Goal: Transaction & Acquisition: Purchase product/service

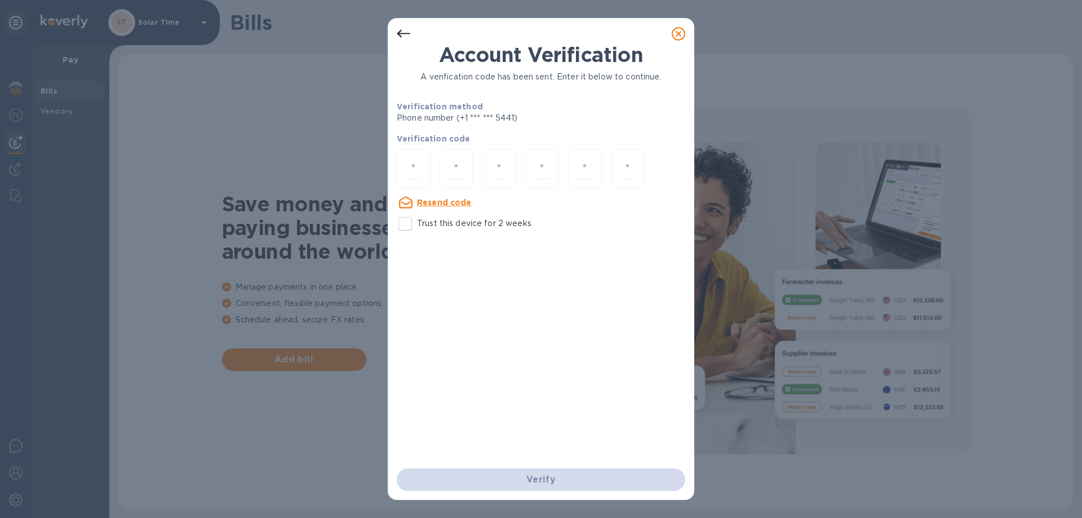
click at [678, 36] on icon at bounding box center [679, 34] width 14 height 14
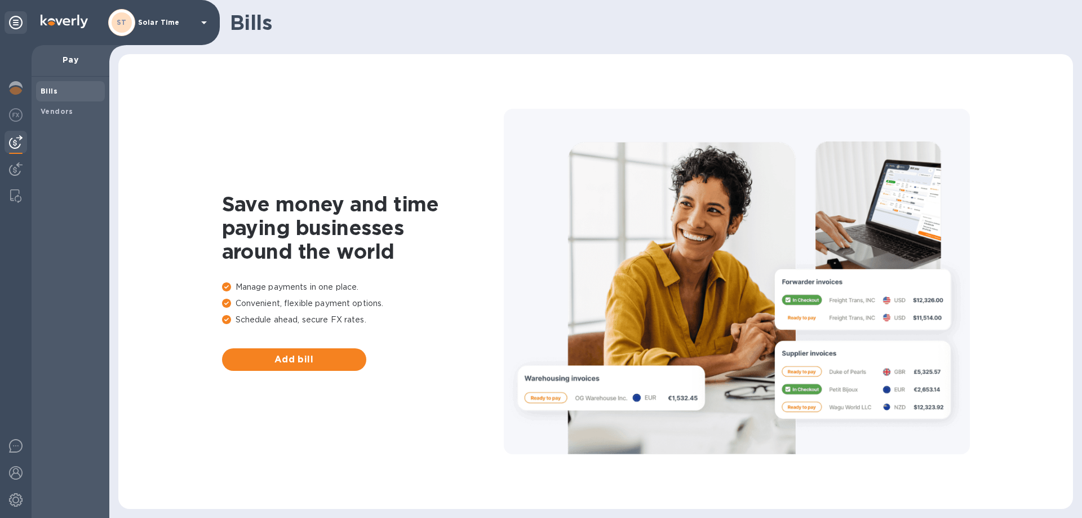
click at [55, 90] on b "Bills" at bounding box center [49, 91] width 17 height 8
click at [497, 216] on h1 "Save money and time paying businesses around the world" at bounding box center [363, 227] width 282 height 71
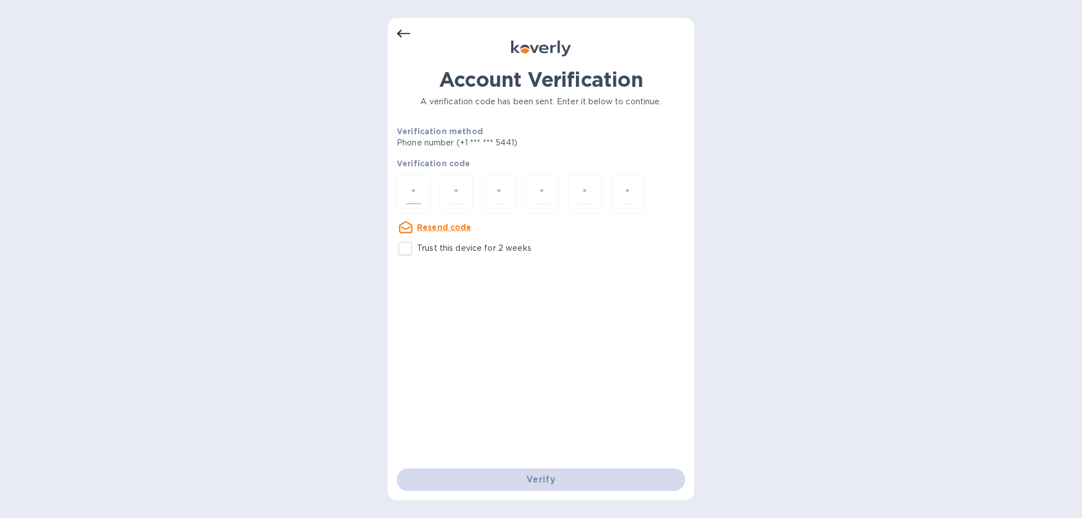
click at [414, 189] on input "number" at bounding box center [413, 193] width 15 height 21
type input "5"
type input "9"
type input "0"
type input "7"
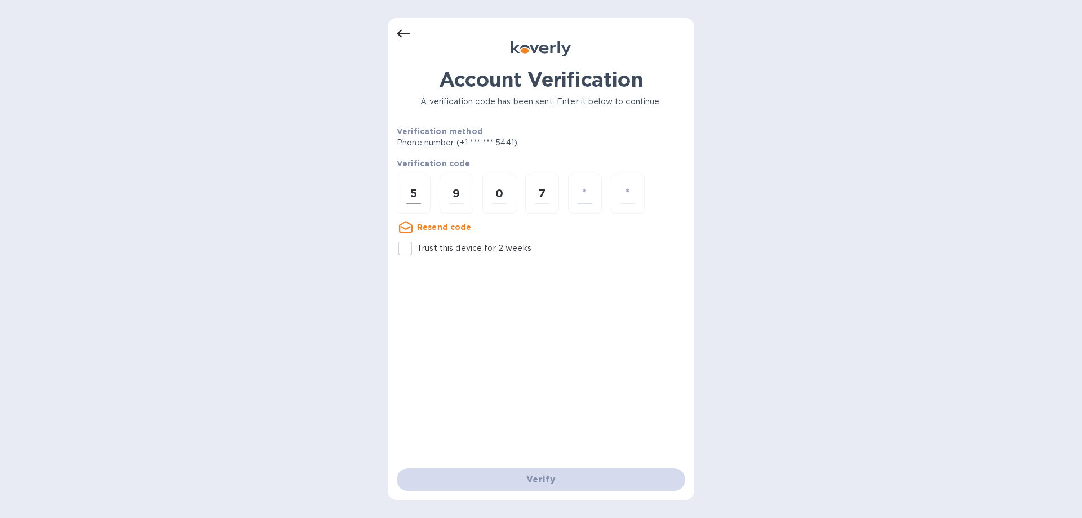
type input "2"
type input "7"
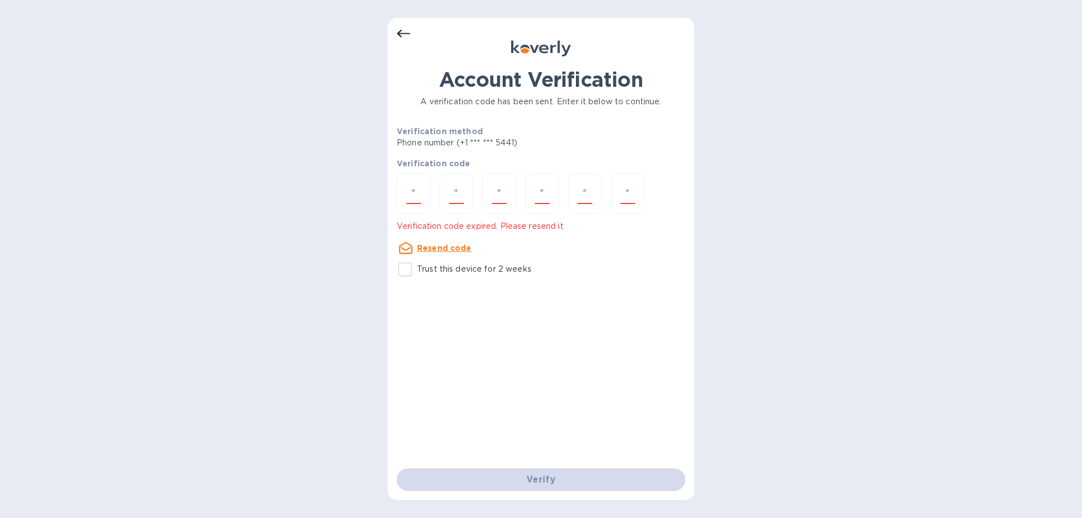
click at [405, 263] on input "Trust this device for 2 weeks" at bounding box center [405, 270] width 24 height 24
checkbox input "true"
click at [418, 191] on input "number" at bounding box center [413, 193] width 15 height 21
click at [538, 50] on icon at bounding box center [541, 49] width 60 height 16
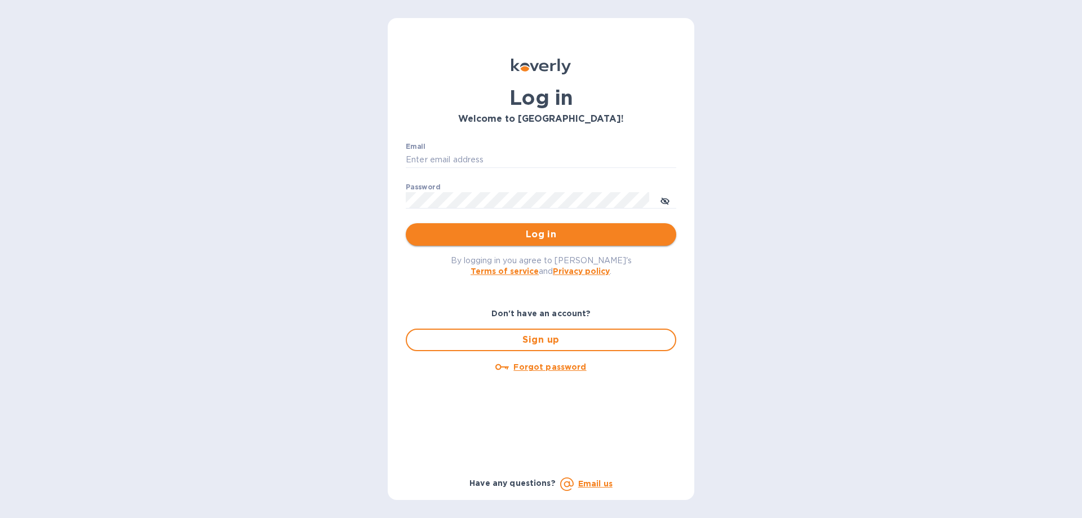
type input "solartime@gmail.com"
click at [518, 234] on span "Log in" at bounding box center [541, 235] width 253 height 14
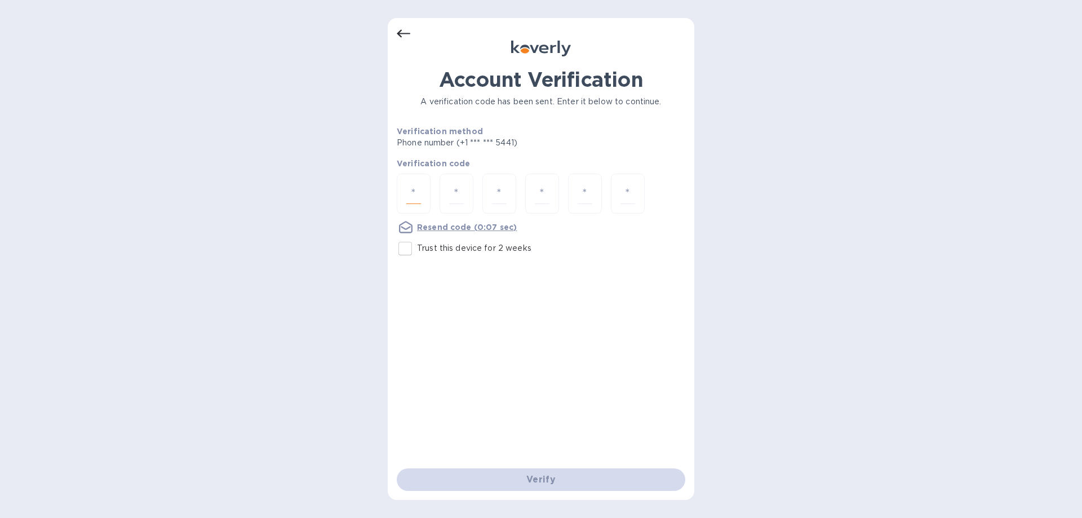
click at [416, 188] on input "number" at bounding box center [413, 193] width 15 height 21
type input "4"
type input "2"
type input "8"
type input "1"
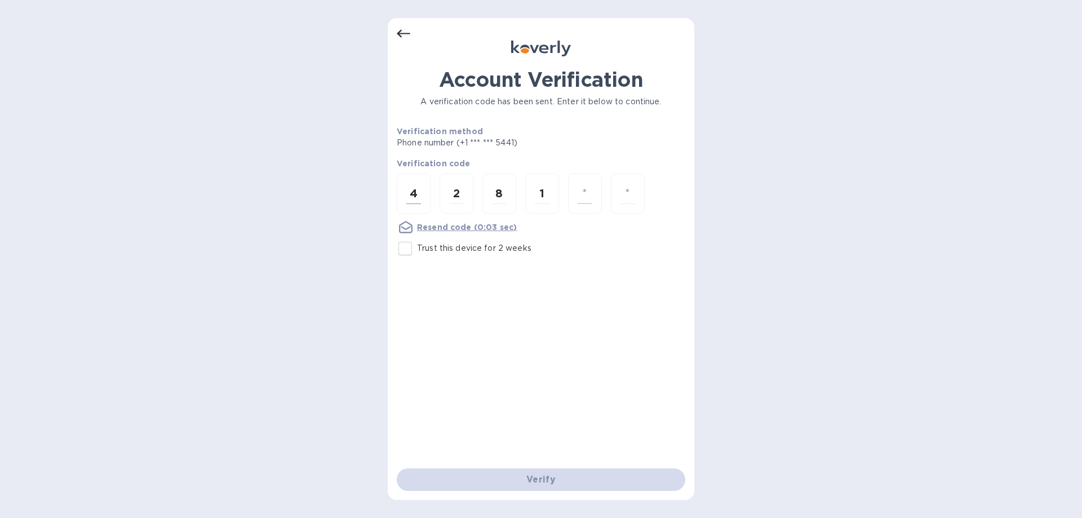
type input "0"
type input "3"
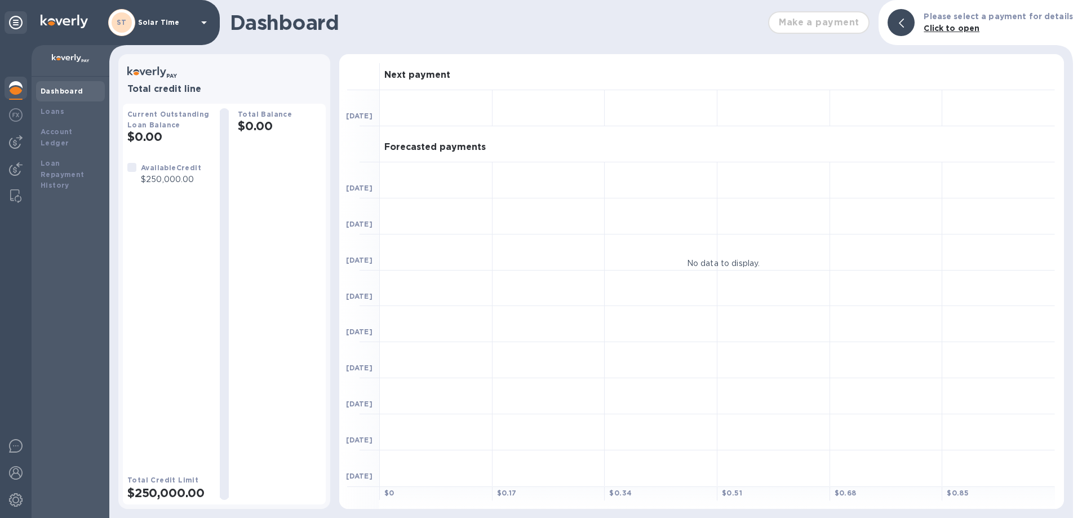
click at [56, 91] on b "Dashboard" at bounding box center [62, 91] width 43 height 8
click at [16, 114] on img at bounding box center [16, 115] width 14 height 14
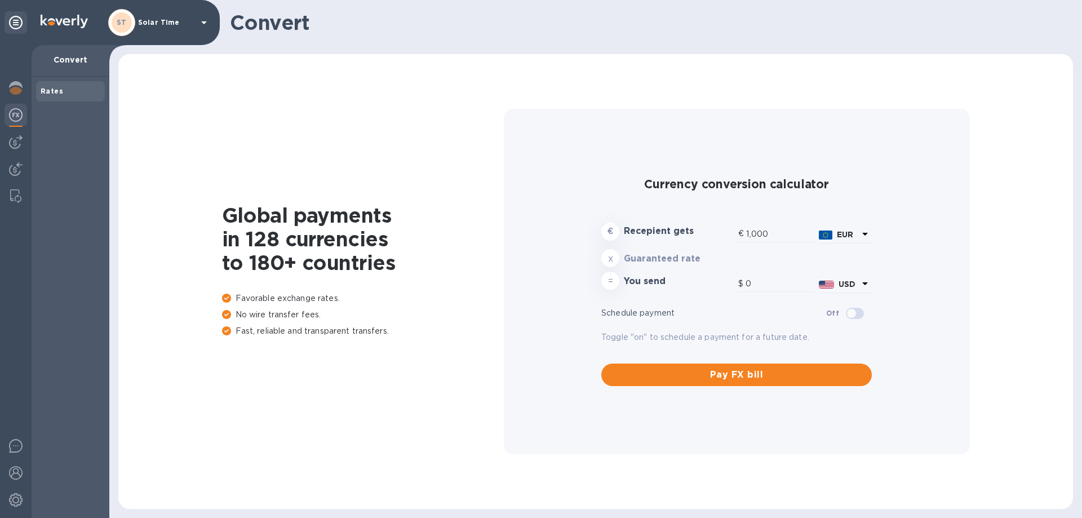
type input "1,187.88"
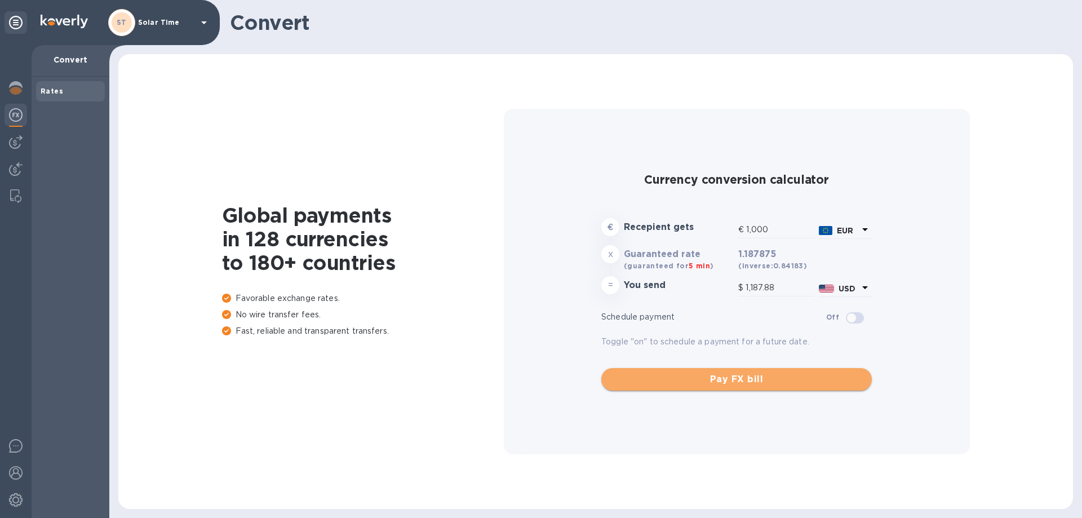
click at [707, 369] on button "Pay FX bill" at bounding box center [736, 379] width 271 height 23
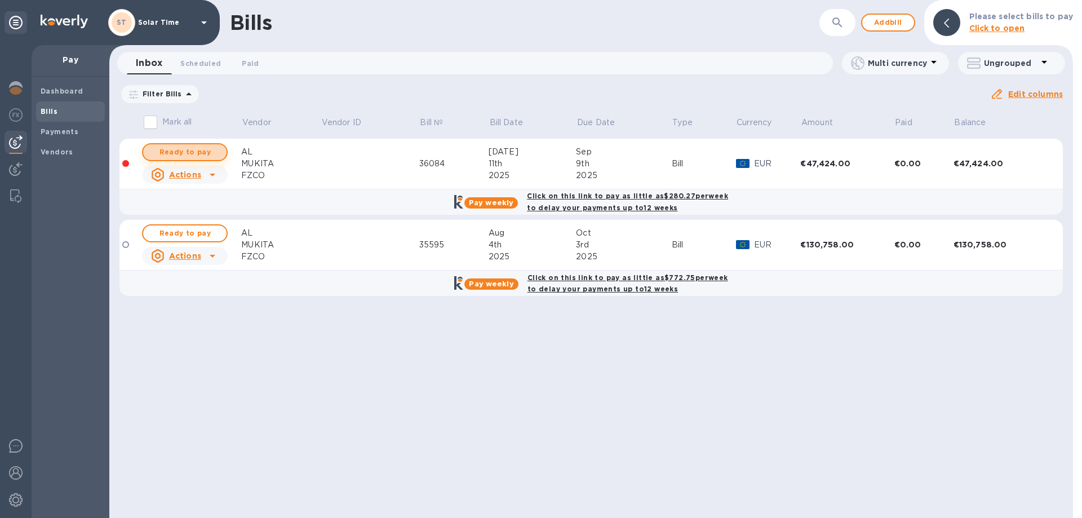
click at [176, 151] on span "Ready to pay" at bounding box center [184, 152] width 65 height 14
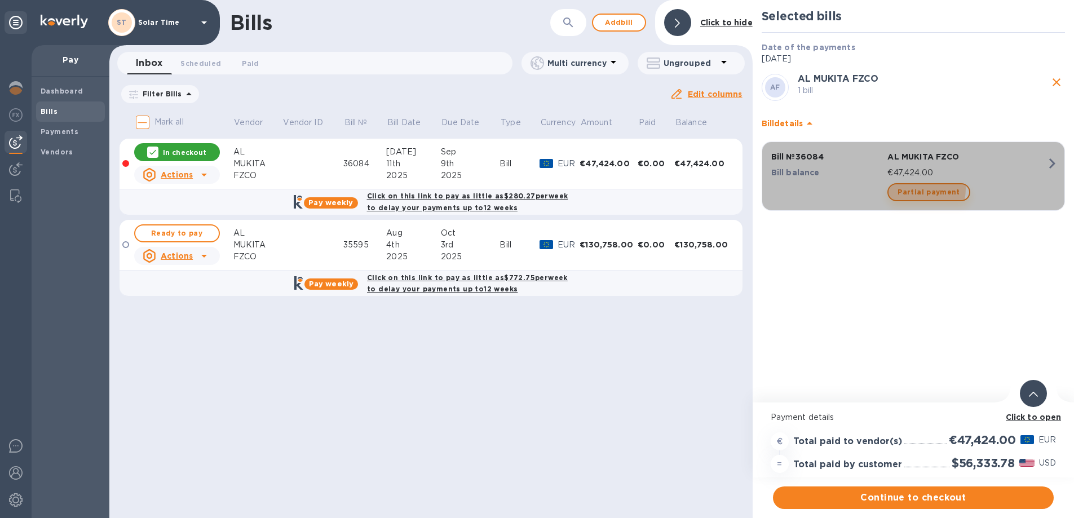
click at [908, 188] on span "Partial payment" at bounding box center [928, 192] width 62 height 14
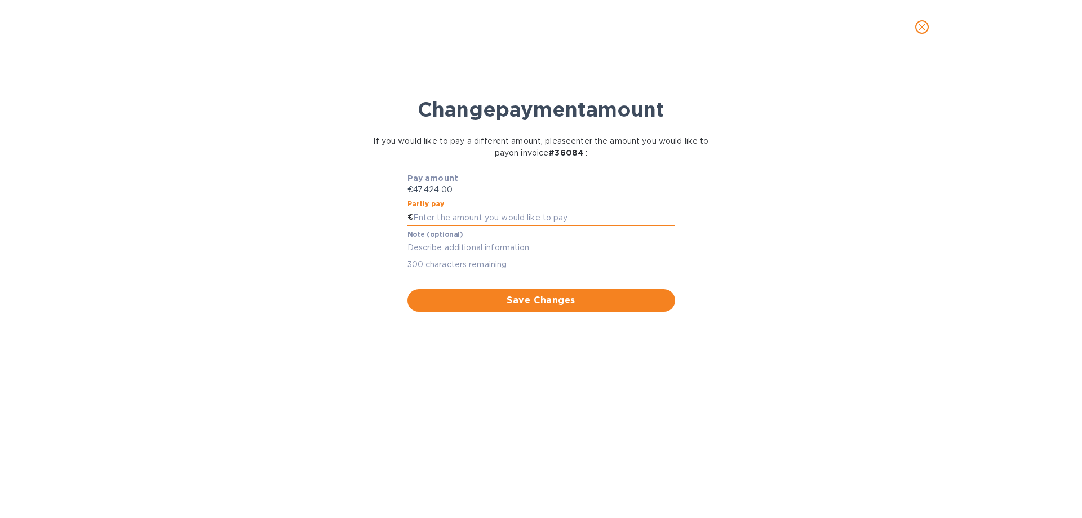
click at [457, 214] on input "text" at bounding box center [544, 217] width 262 height 17
type input "46,000"
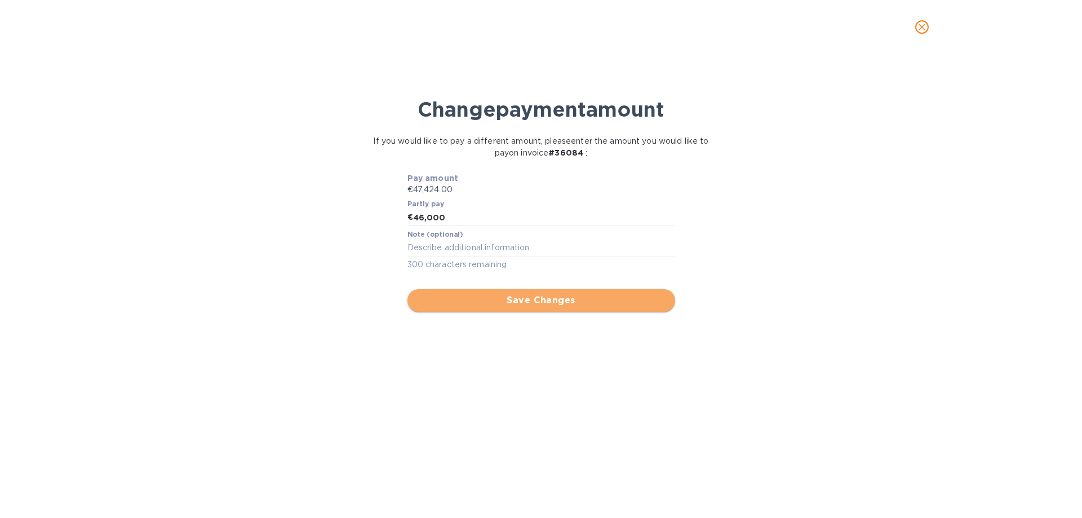
click at [572, 294] on span "Save Changes" at bounding box center [542, 301] width 250 height 14
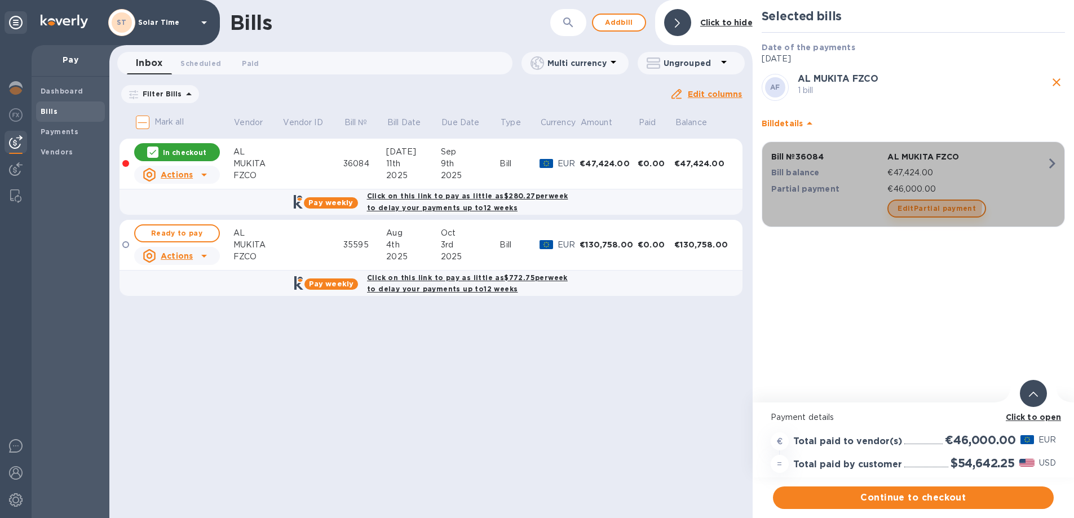
click at [913, 205] on span "Edit Partial payment" at bounding box center [936, 209] width 78 height 14
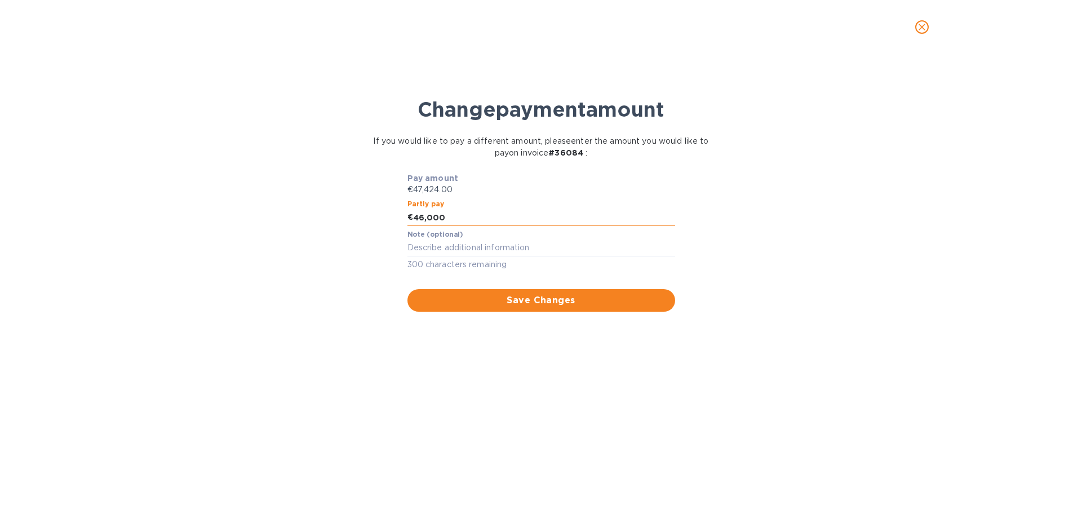
drag, startPoint x: 418, startPoint y: 216, endPoint x: 466, endPoint y: 221, distance: 48.1
click at [466, 221] on input "46,000" at bounding box center [544, 217] width 262 height 17
type input "46,500"
click at [472, 244] on textarea at bounding box center [542, 248] width 268 height 10
click at [475, 215] on input "46,500" at bounding box center [544, 217] width 262 height 17
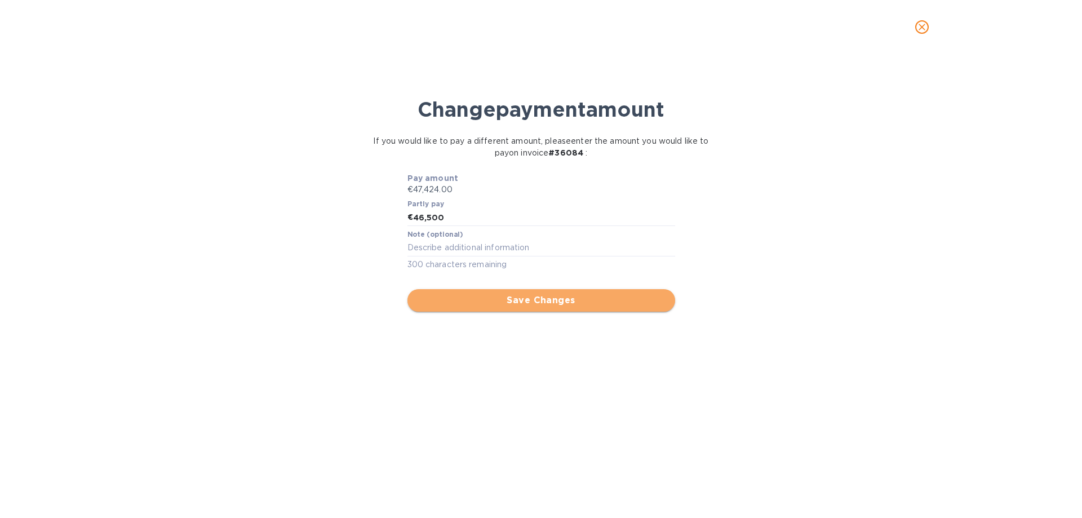
click at [529, 308] on button "Save Changes" at bounding box center [542, 300] width 268 height 23
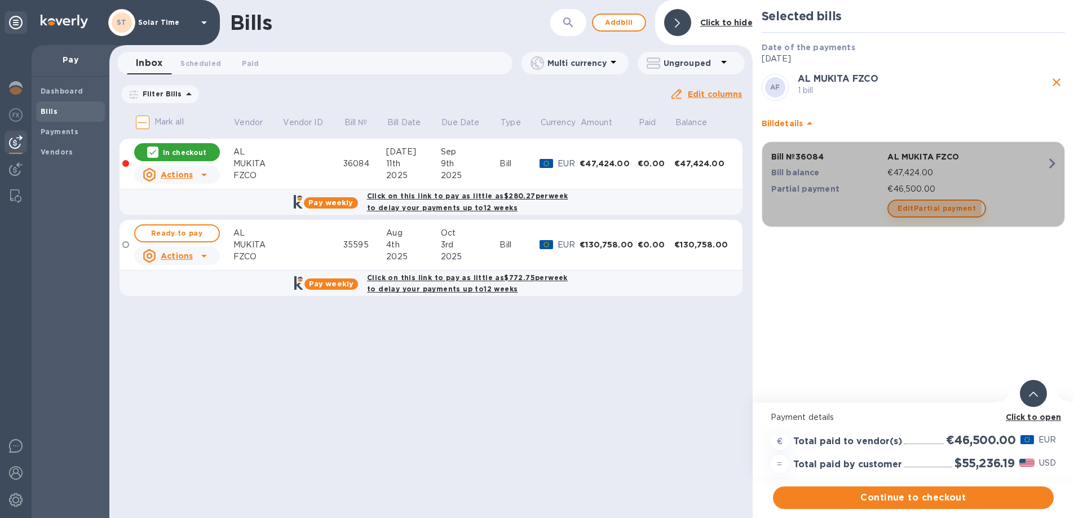
click at [902, 208] on span "Edit Partial payment" at bounding box center [936, 209] width 78 height 14
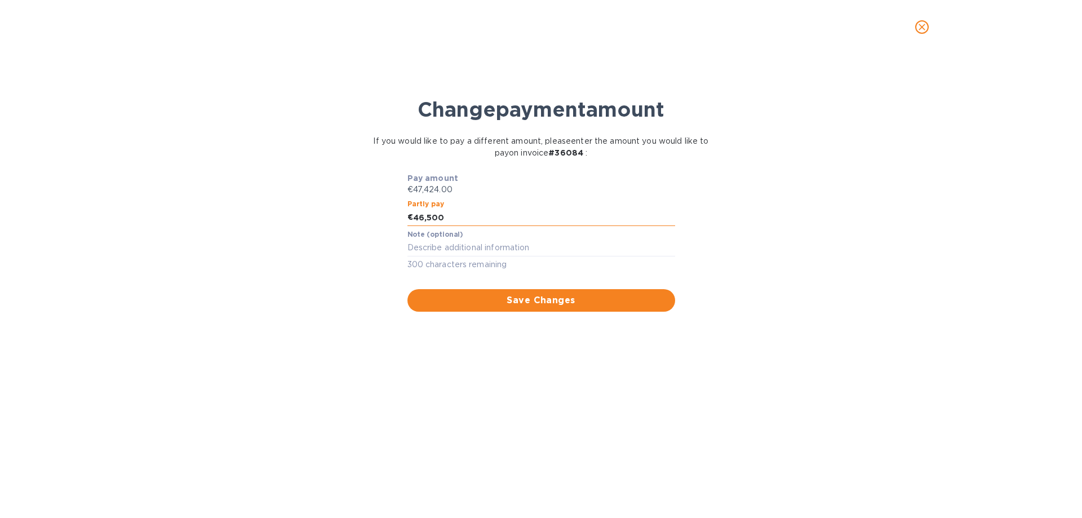
click at [430, 222] on input "46,500" at bounding box center [544, 217] width 262 height 17
drag, startPoint x: 431, startPoint y: 221, endPoint x: 455, endPoint y: 223, distance: 23.8
click at [453, 223] on input "46,500" at bounding box center [544, 217] width 262 height 17
type input "46,520"
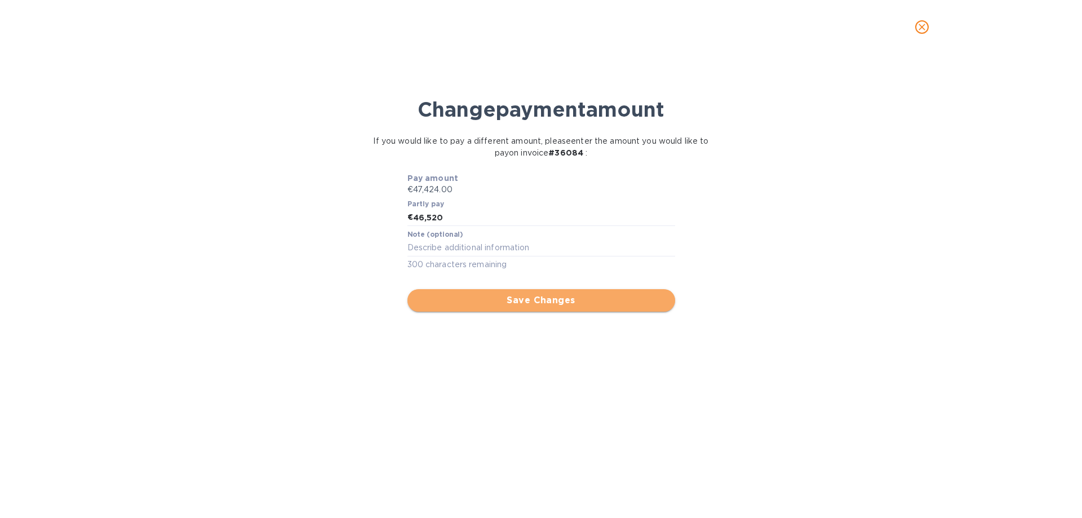
click at [547, 300] on span "Save Changes" at bounding box center [542, 301] width 250 height 14
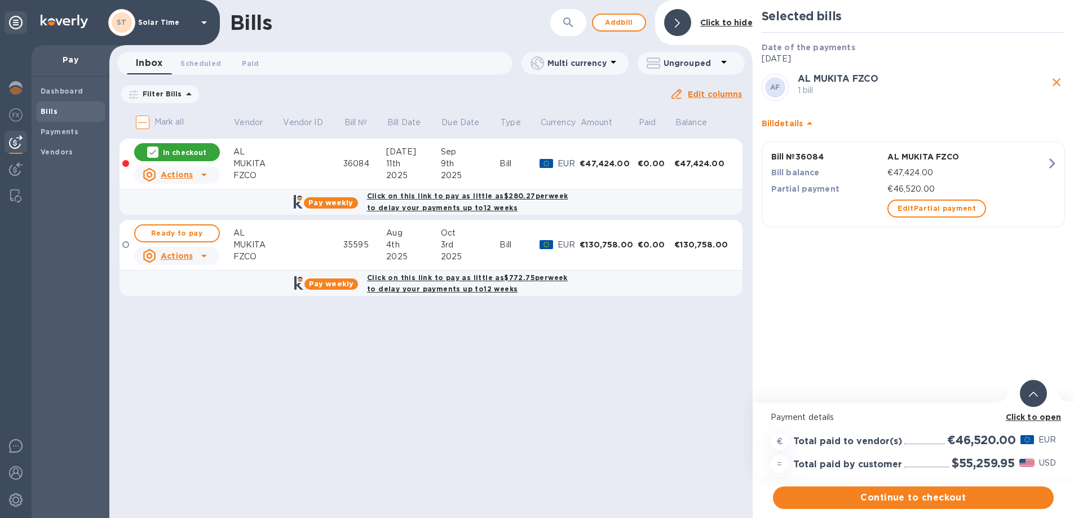
click at [879, 352] on div "Selected bills Date of the payments [DATE] AF AL MUKITA FZCO 1 bill Bill detail…" at bounding box center [912, 201] width 321 height 402
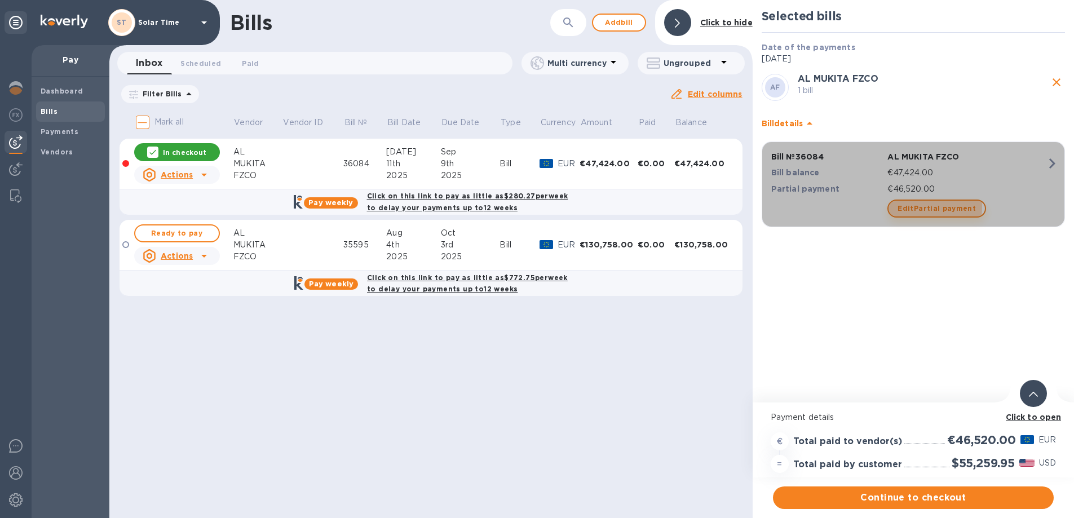
click at [905, 207] on span "Edit Partial payment" at bounding box center [936, 209] width 78 height 14
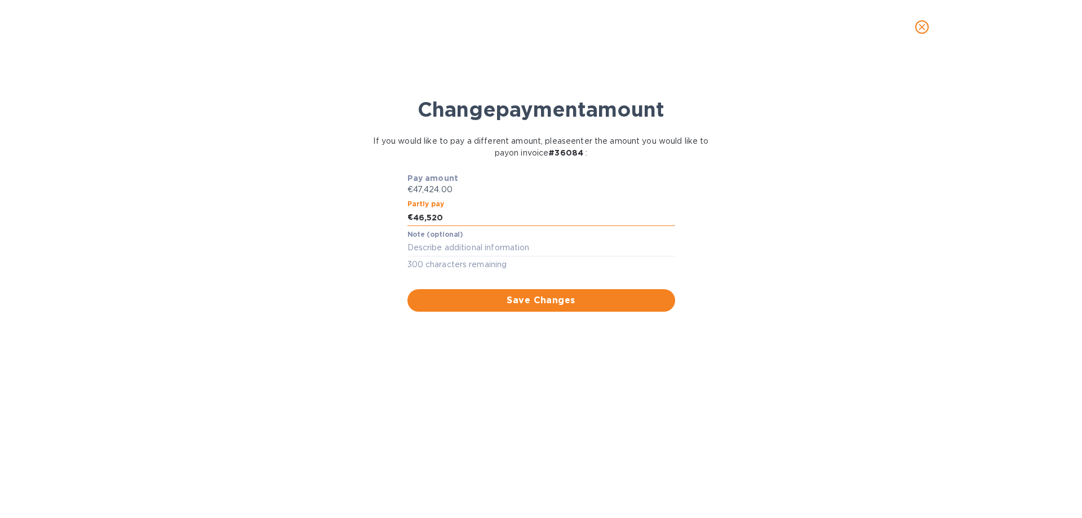
drag, startPoint x: 453, startPoint y: 216, endPoint x: 426, endPoint y: 215, distance: 27.1
click at [426, 215] on input "46,520" at bounding box center [544, 217] width 262 height 17
type input "46,490"
click at [543, 300] on span "Save Changes" at bounding box center [542, 301] width 250 height 14
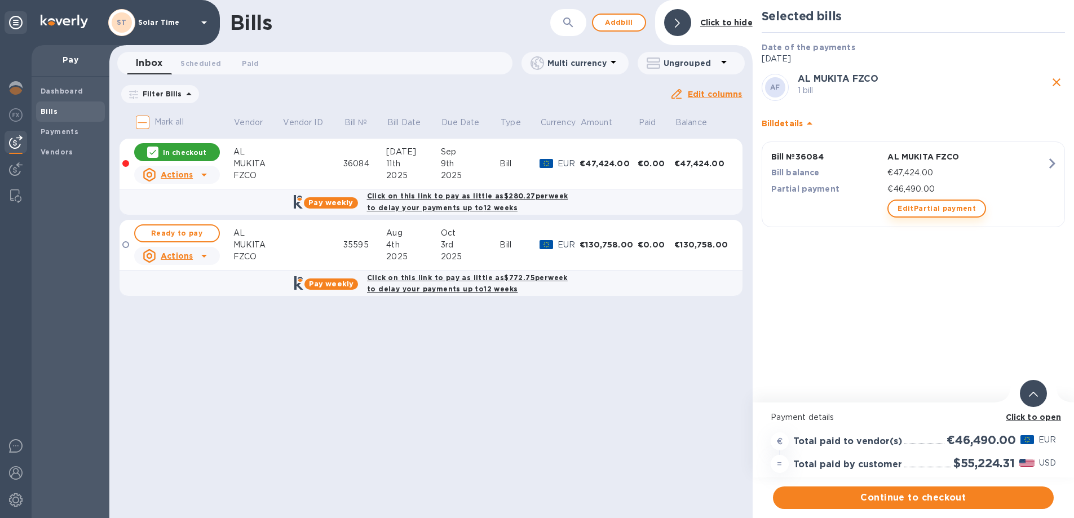
click at [916, 211] on span "Edit Partial payment" at bounding box center [936, 209] width 78 height 14
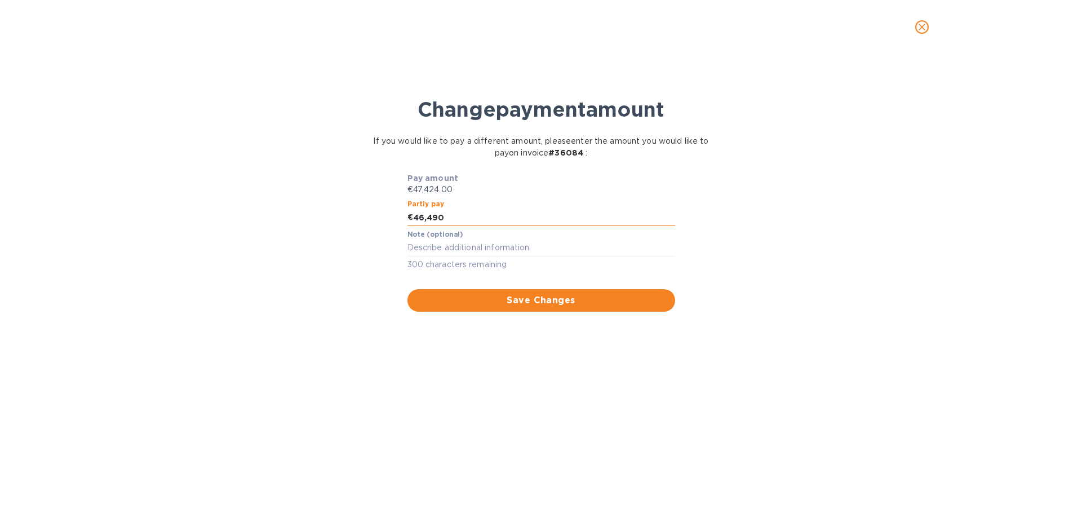
click at [437, 215] on input "46,490" at bounding box center [544, 217] width 262 height 17
type input "46,470"
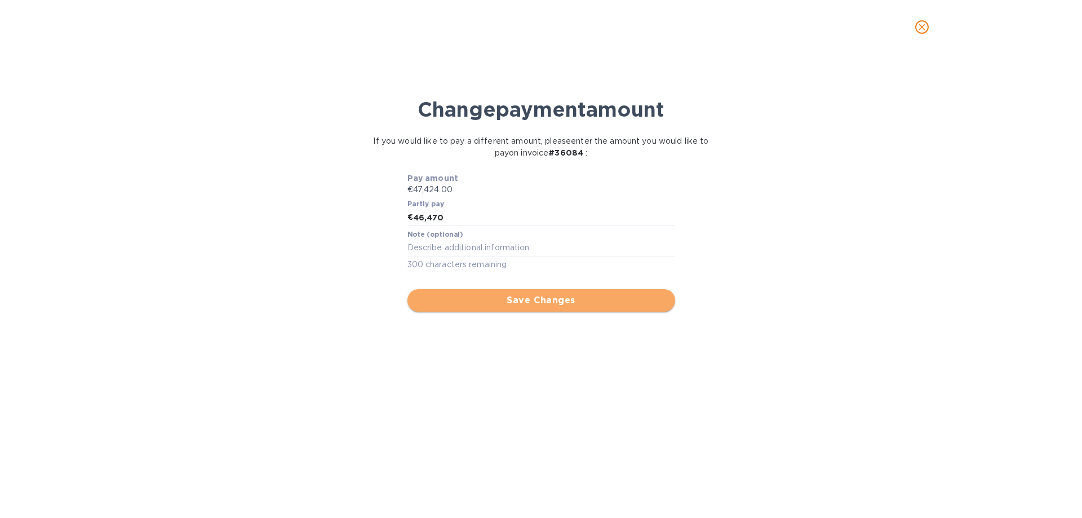
click at [560, 299] on span "Save Changes" at bounding box center [542, 301] width 250 height 14
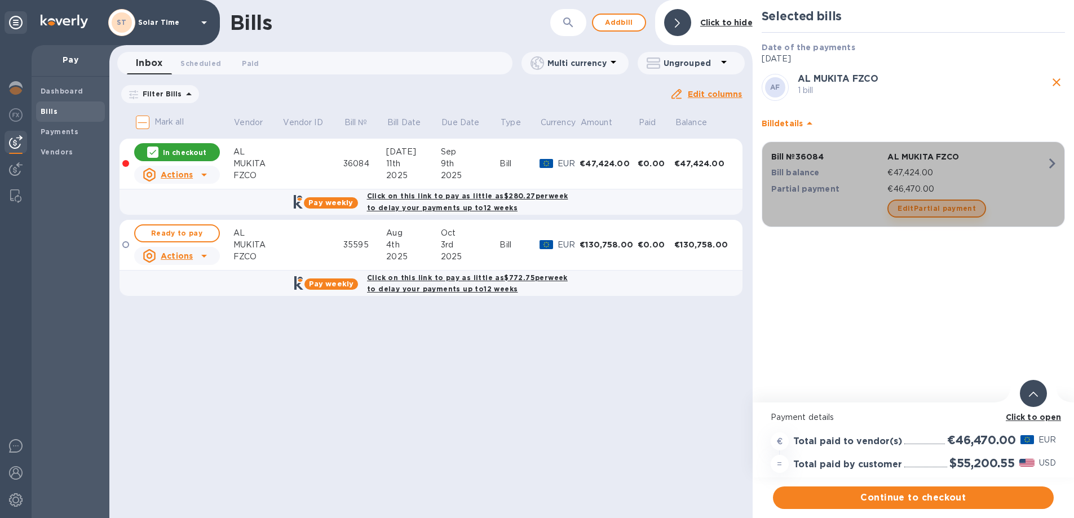
click at [938, 205] on span "Edit Partial payment" at bounding box center [936, 209] width 78 height 14
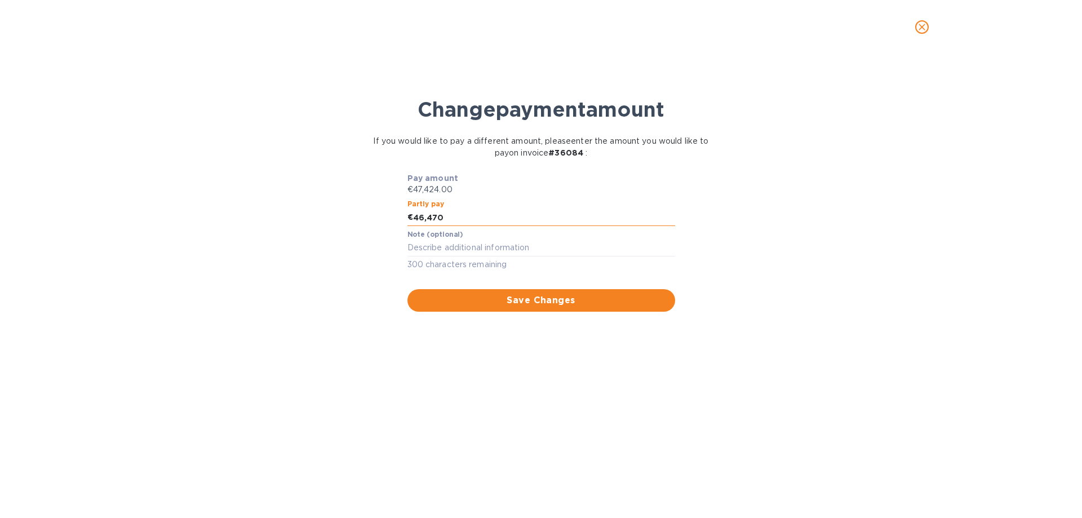
drag, startPoint x: 433, startPoint y: 217, endPoint x: 465, endPoint y: 217, distance: 32.1
click at [464, 217] on input "46,470" at bounding box center [544, 217] width 262 height 17
type input "46,468"
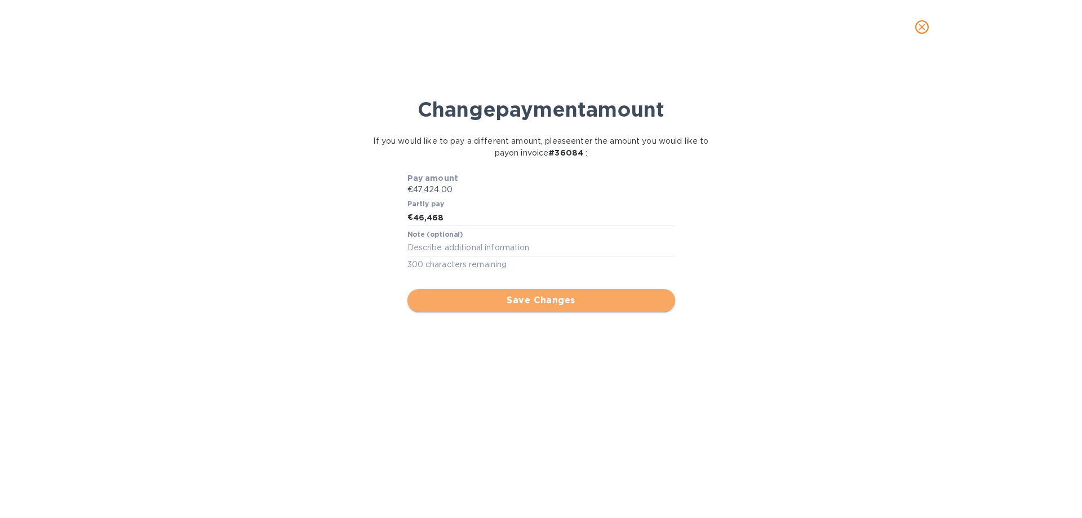
click at [575, 305] on span "Save Changes" at bounding box center [542, 301] width 250 height 14
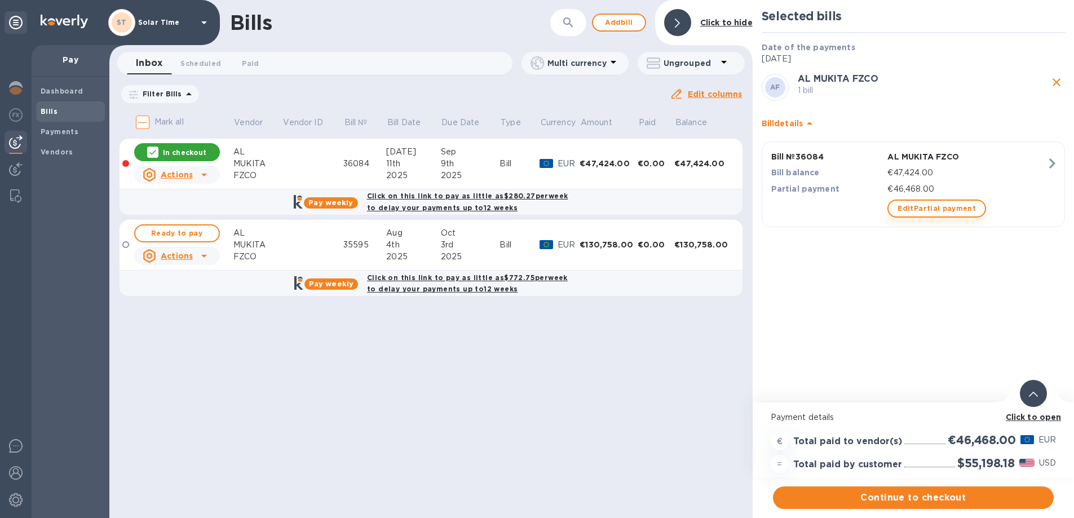
click at [929, 206] on span "Edit Partial payment" at bounding box center [936, 209] width 78 height 14
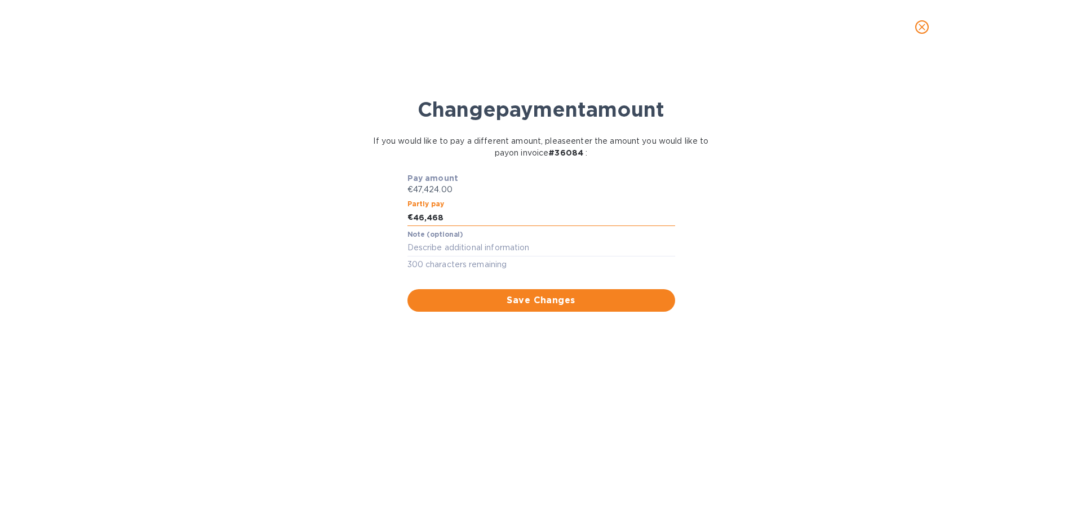
click at [438, 217] on input "46,468" at bounding box center [544, 217] width 262 height 17
type input "46,469"
click at [540, 298] on span "Save Changes" at bounding box center [542, 301] width 250 height 14
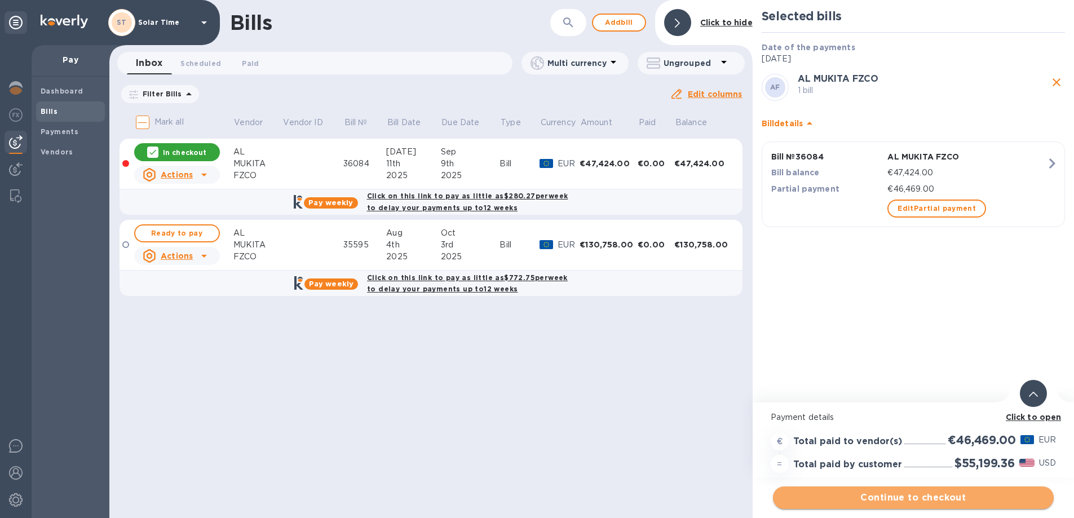
click at [935, 496] on span "Continue to checkout" at bounding box center [913, 498] width 263 height 14
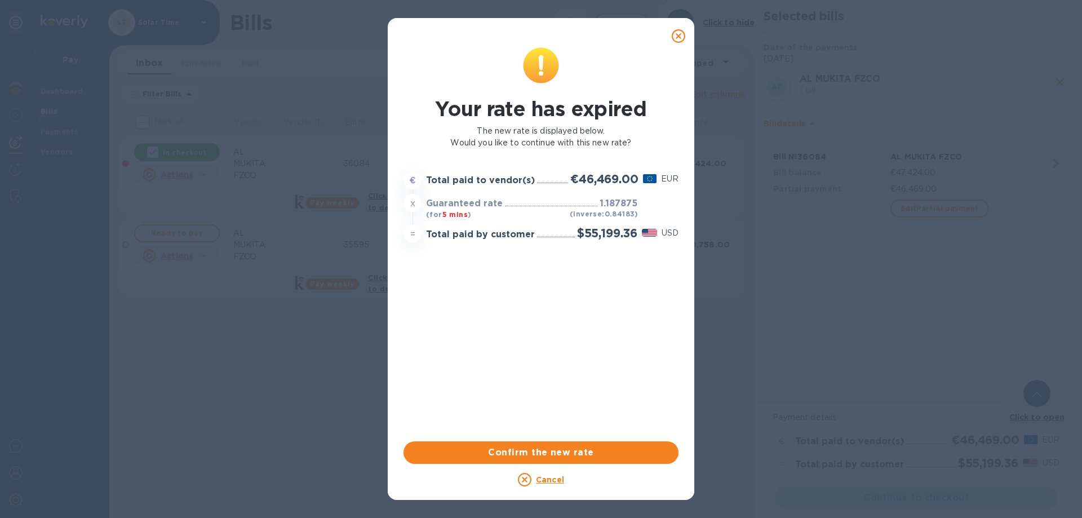
click at [544, 480] on u "Cancel" at bounding box center [550, 479] width 28 height 9
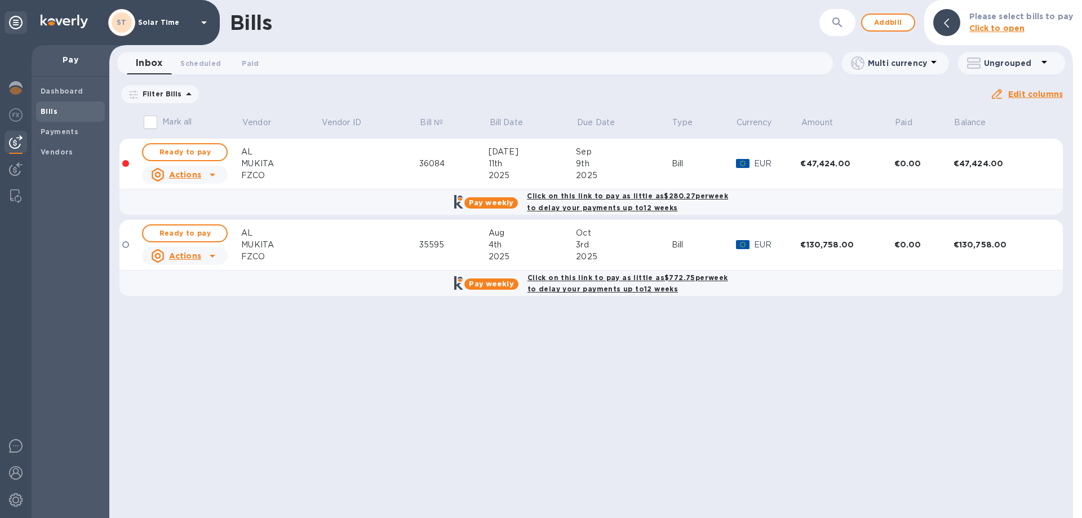
click at [504, 173] on div "2025" at bounding box center [532, 176] width 87 height 12
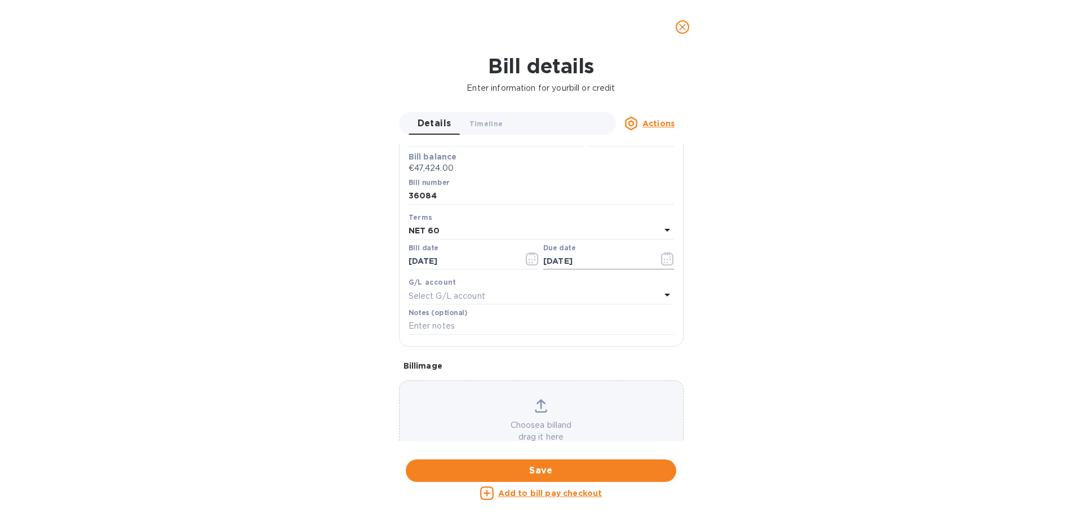
scroll to position [156, 0]
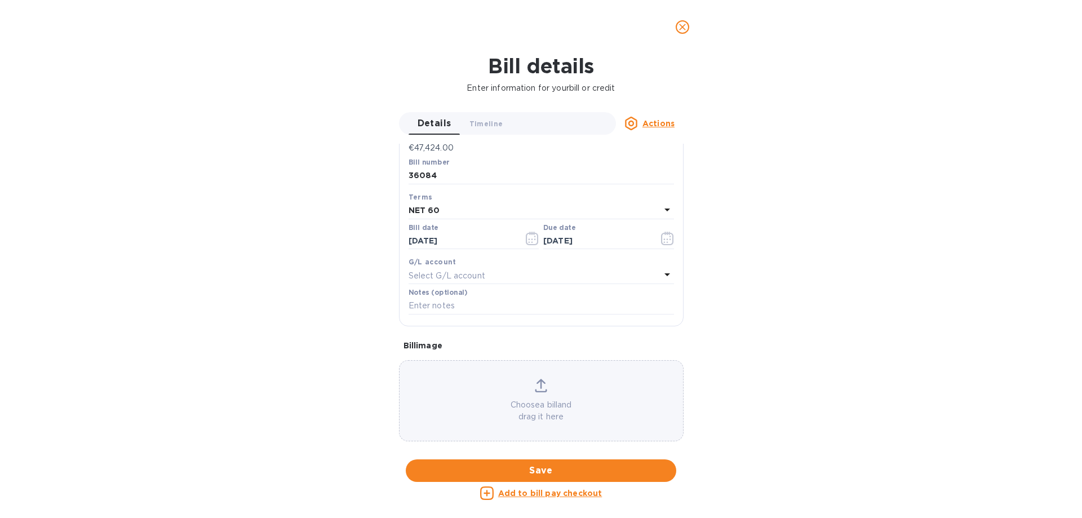
click at [566, 493] on u "Add to bill pay checkout" at bounding box center [550, 493] width 104 height 9
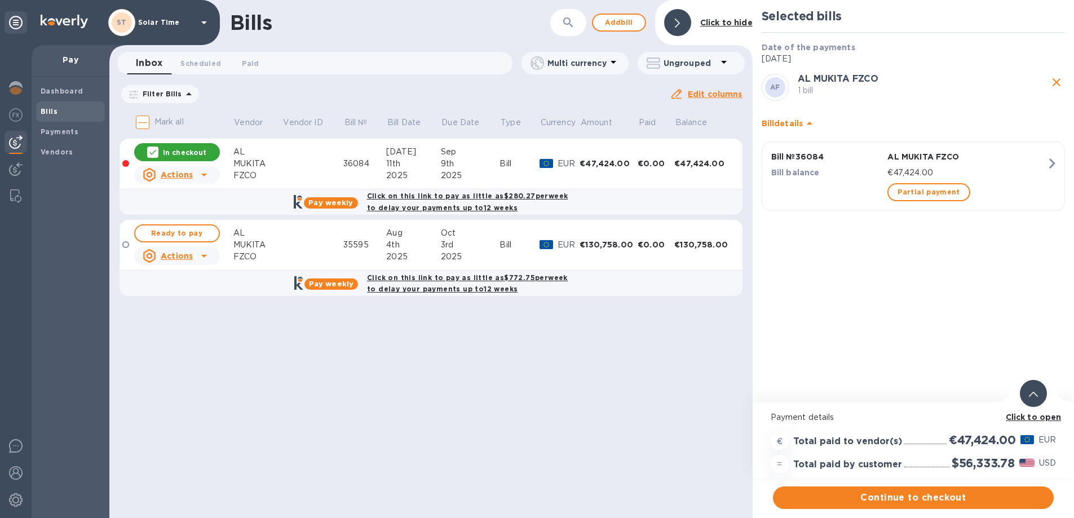
click at [987, 162] on p "AL MUKITA FZCO" at bounding box center [966, 156] width 159 height 11
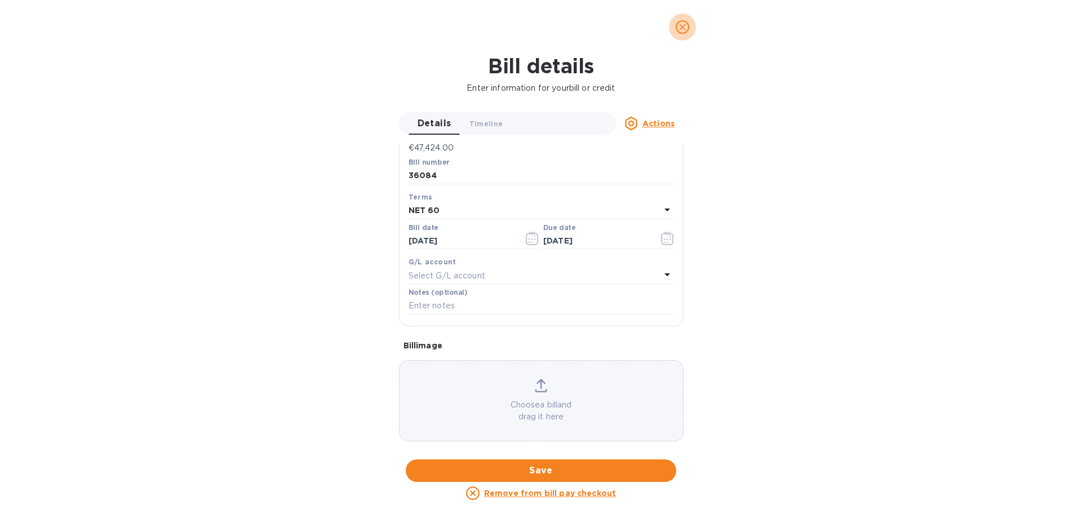
click at [677, 29] on icon "close" at bounding box center [682, 26] width 11 height 11
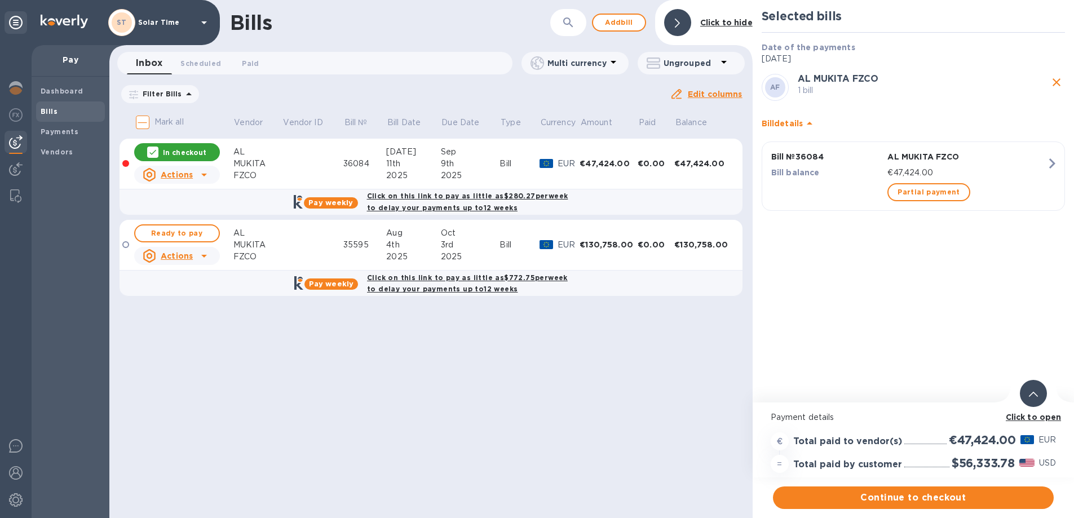
scroll to position [8, 0]
click at [961, 493] on span "Continue to checkout" at bounding box center [913, 498] width 263 height 14
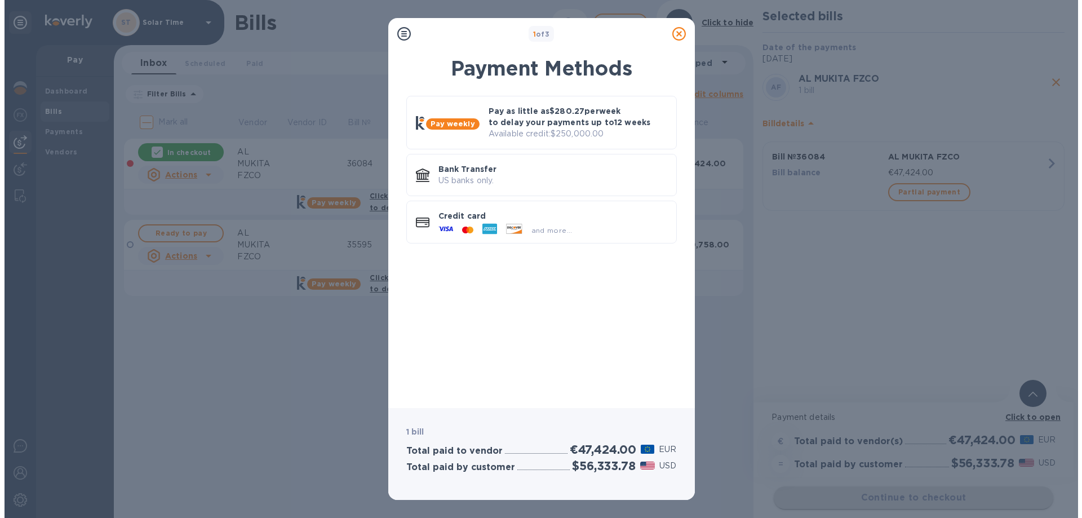
scroll to position [0, 0]
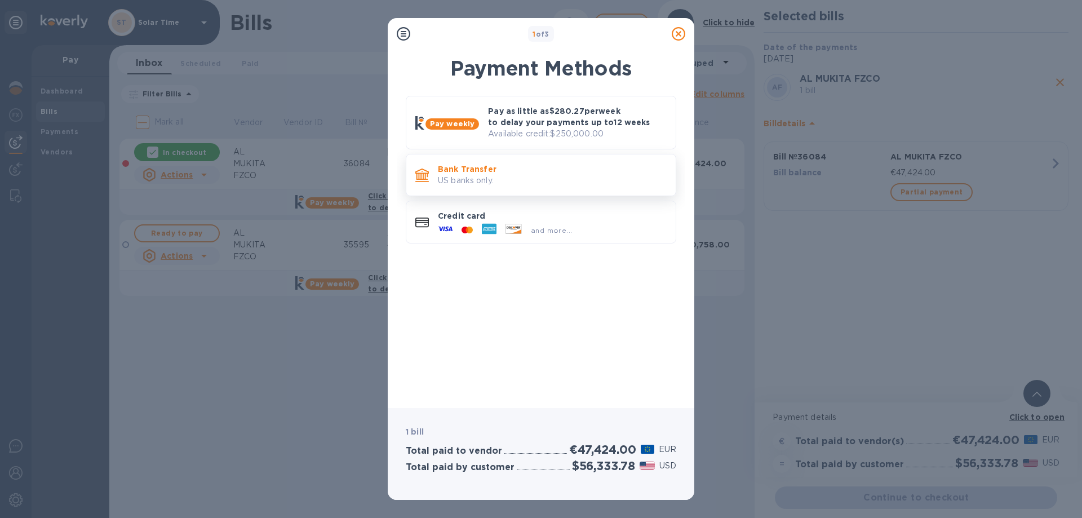
click at [535, 181] on p "US banks only." at bounding box center [552, 181] width 229 height 12
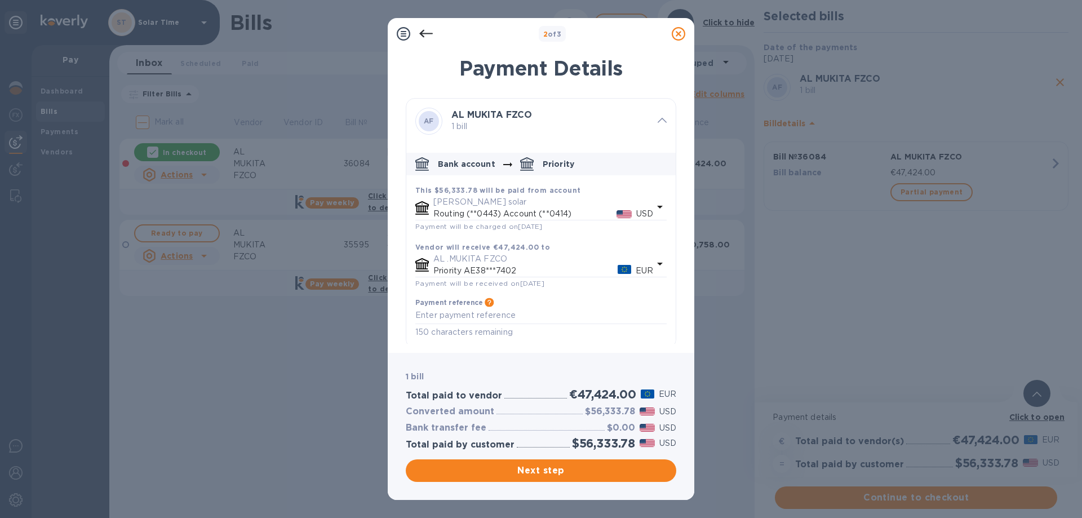
click at [679, 35] on icon at bounding box center [679, 34] width 14 height 14
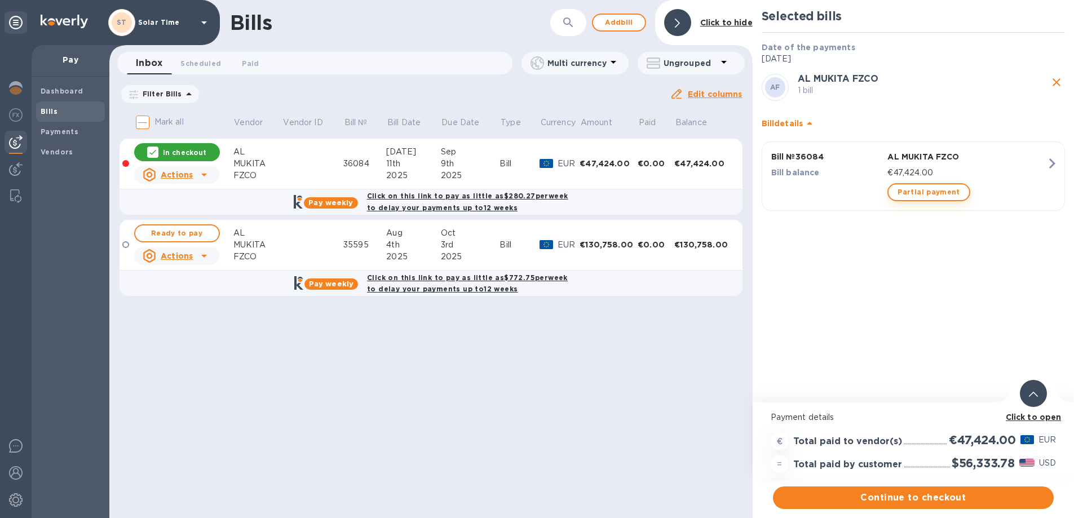
click at [932, 191] on span "Partial payment" at bounding box center [928, 192] width 62 height 14
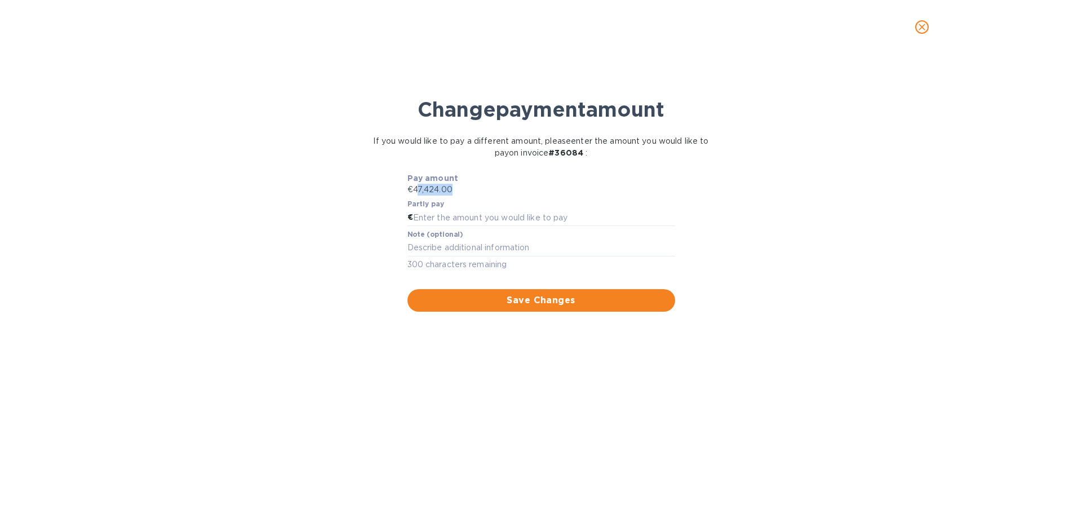
drag, startPoint x: 417, startPoint y: 188, endPoint x: 461, endPoint y: 187, distance: 44.0
click at [461, 187] on p "€47,424.00" at bounding box center [542, 190] width 268 height 12
click at [504, 222] on input "text" at bounding box center [544, 217] width 262 height 17
type input "46,480"
click at [515, 302] on span "Save Changes" at bounding box center [542, 301] width 250 height 14
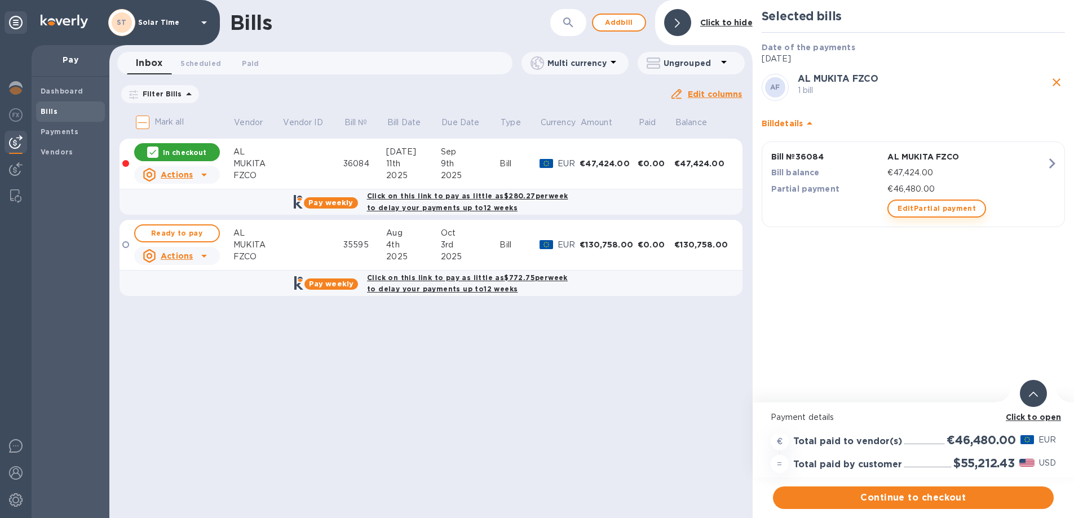
click at [932, 209] on span "Edit Partial payment" at bounding box center [936, 209] width 78 height 14
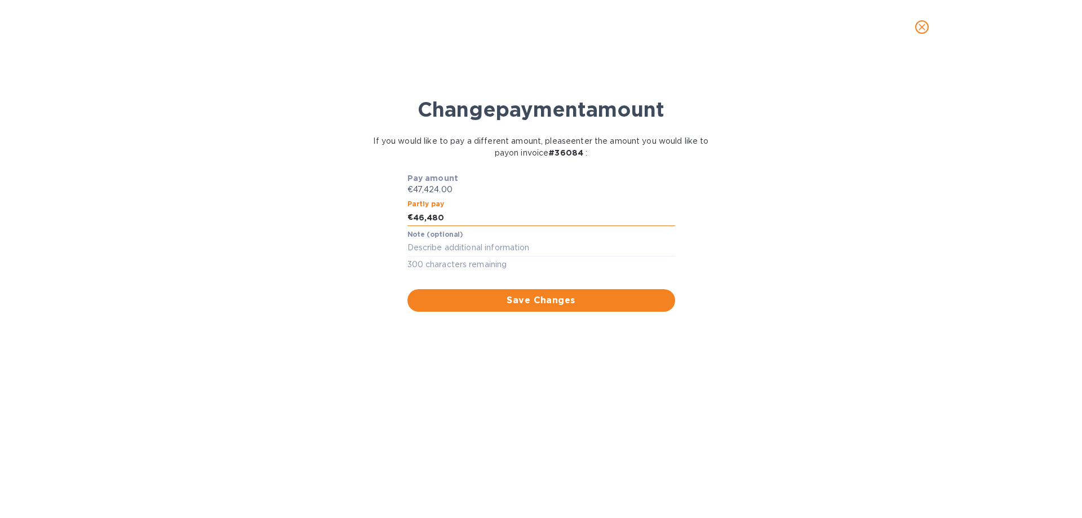
drag, startPoint x: 432, startPoint y: 219, endPoint x: 452, endPoint y: 217, distance: 19.9
click at [452, 217] on input "46,480" at bounding box center [544, 217] width 262 height 17
type input "46,424"
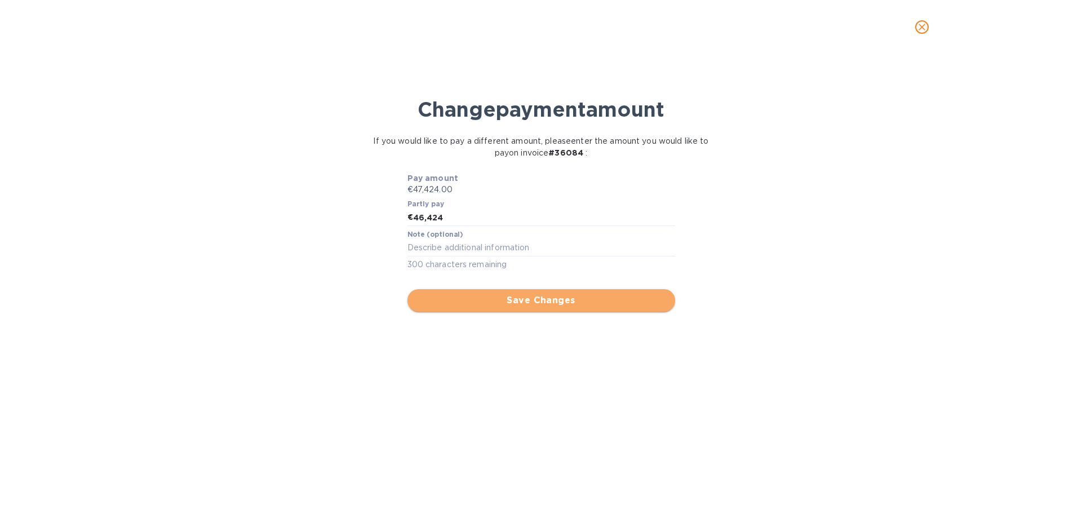
click at [544, 300] on span "Save Changes" at bounding box center [542, 301] width 250 height 14
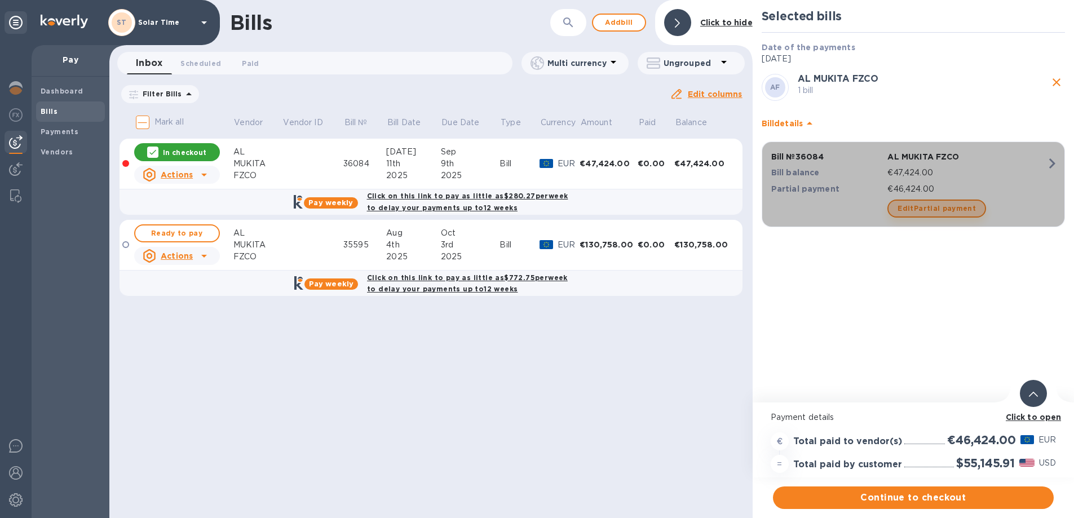
click at [954, 209] on span "Edit Partial payment" at bounding box center [936, 209] width 78 height 14
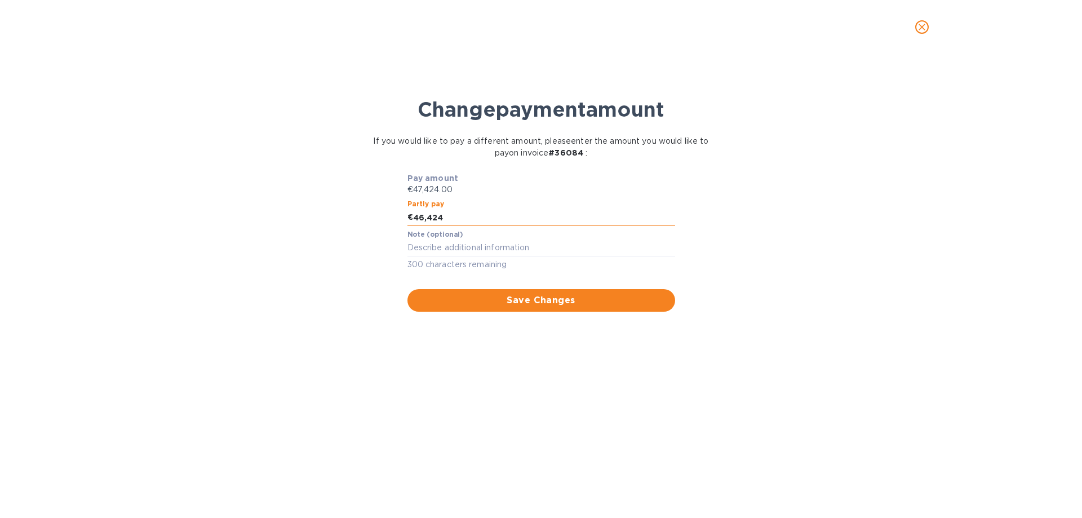
click at [439, 217] on input "46,424" at bounding box center [544, 217] width 262 height 17
type input "46,444"
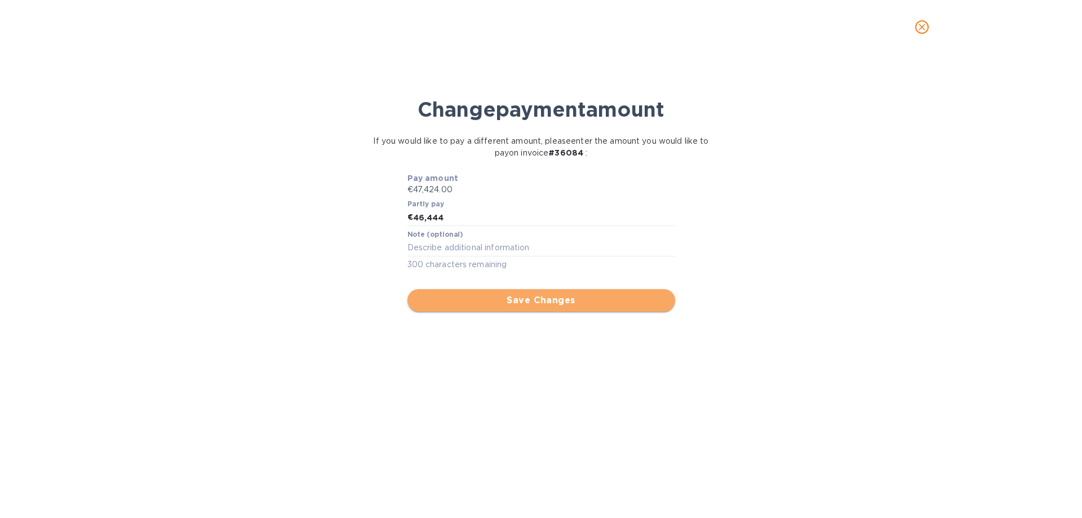
click at [528, 302] on span "Save Changes" at bounding box center [542, 301] width 250 height 14
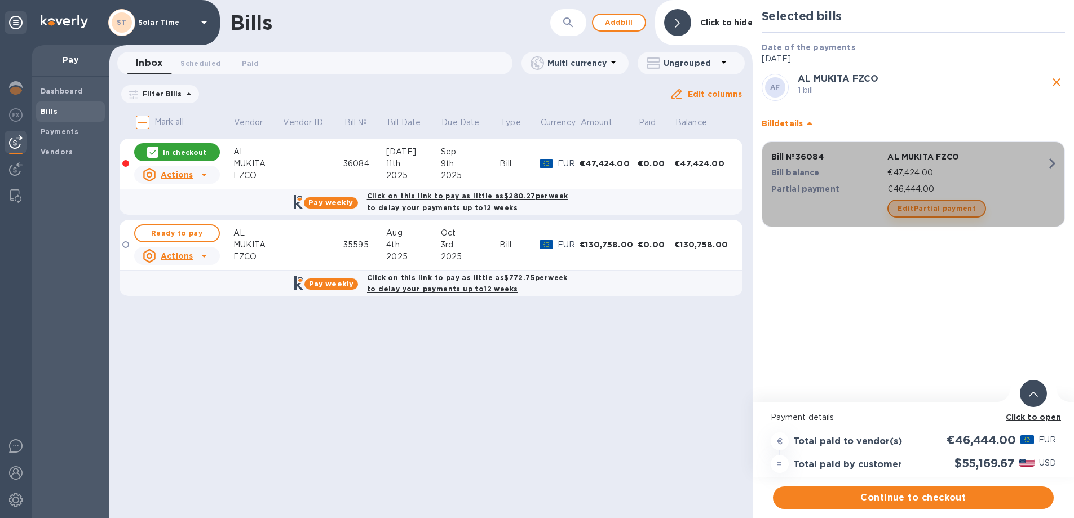
click at [954, 211] on span "Edit Partial payment" at bounding box center [936, 209] width 78 height 14
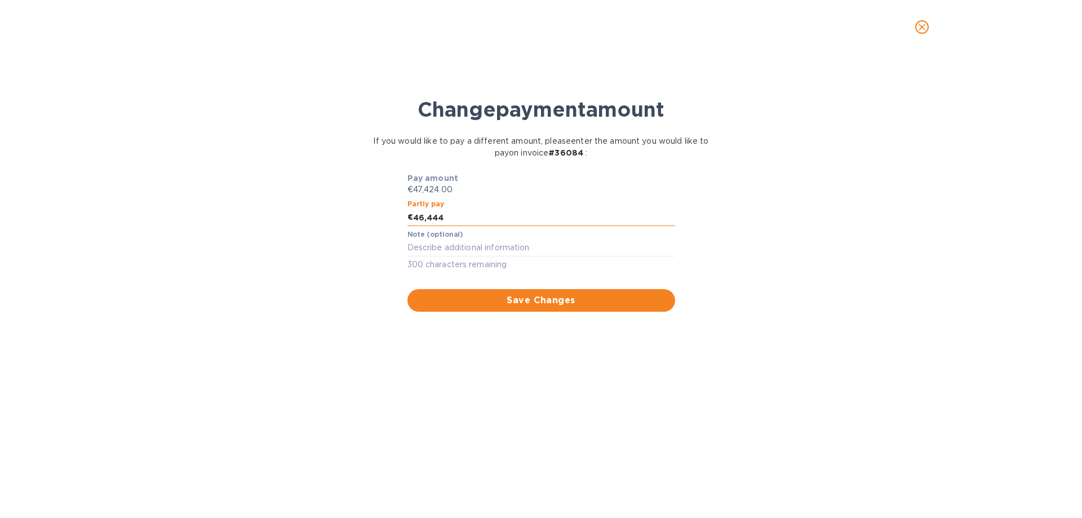
click at [431, 216] on input "46,444" at bounding box center [544, 217] width 262 height 17
click at [495, 219] on input "46,474" at bounding box center [544, 217] width 262 height 17
type input "46,474"
click at [499, 247] on textarea at bounding box center [542, 248] width 268 height 10
click at [561, 296] on span "Save Changes" at bounding box center [542, 301] width 250 height 14
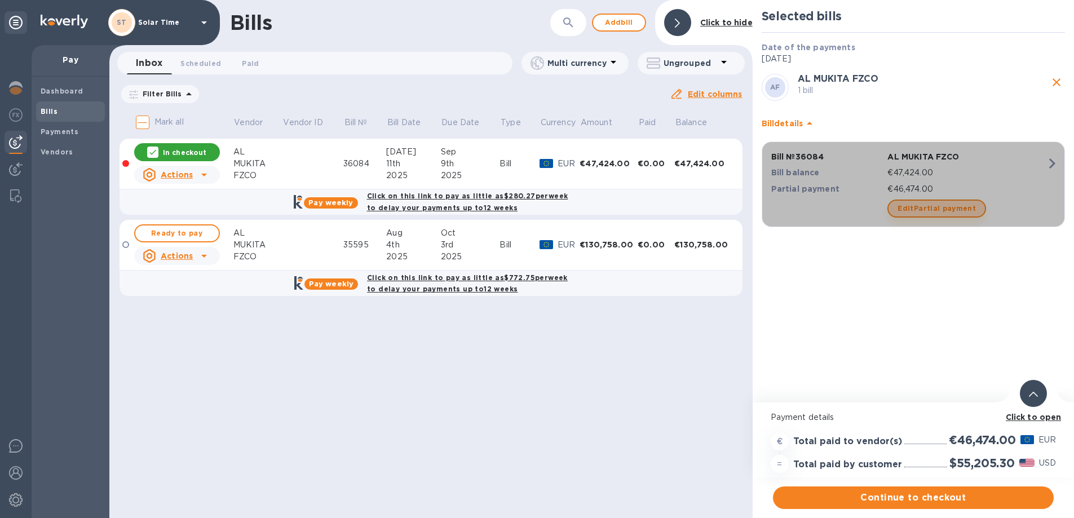
click at [943, 207] on span "Edit Partial payment" at bounding box center [936, 209] width 78 height 14
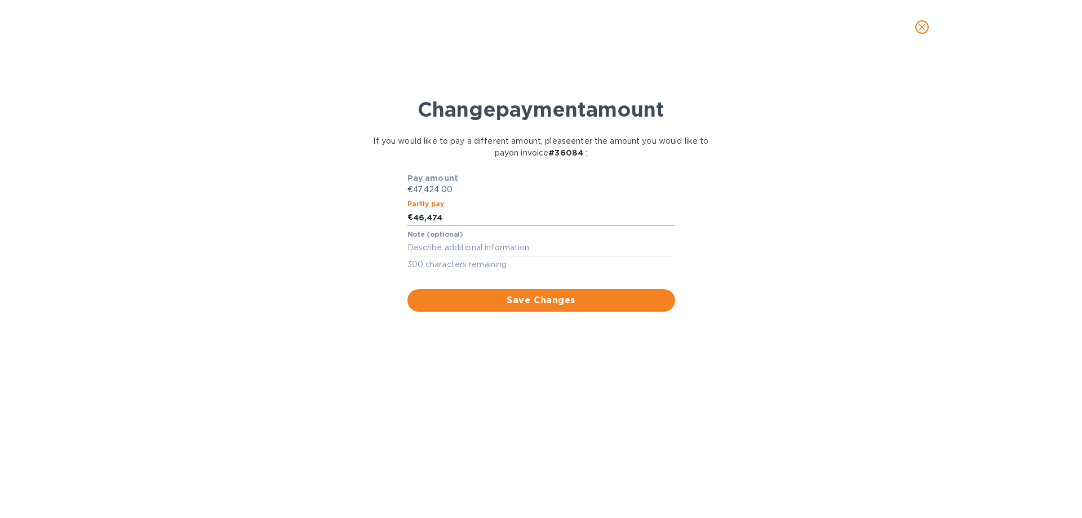
drag, startPoint x: 433, startPoint y: 218, endPoint x: 443, endPoint y: 218, distance: 10.1
click at [443, 218] on input "46,474" at bounding box center [544, 217] width 262 height 17
type input "46,469"
click at [547, 250] on textarea at bounding box center [542, 248] width 268 height 10
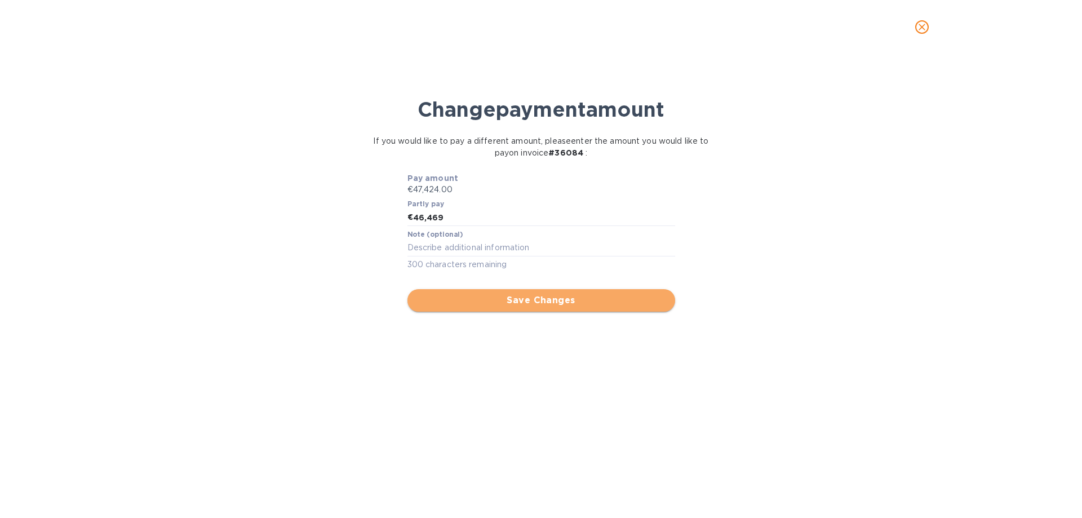
click at [597, 298] on span "Save Changes" at bounding box center [542, 301] width 250 height 14
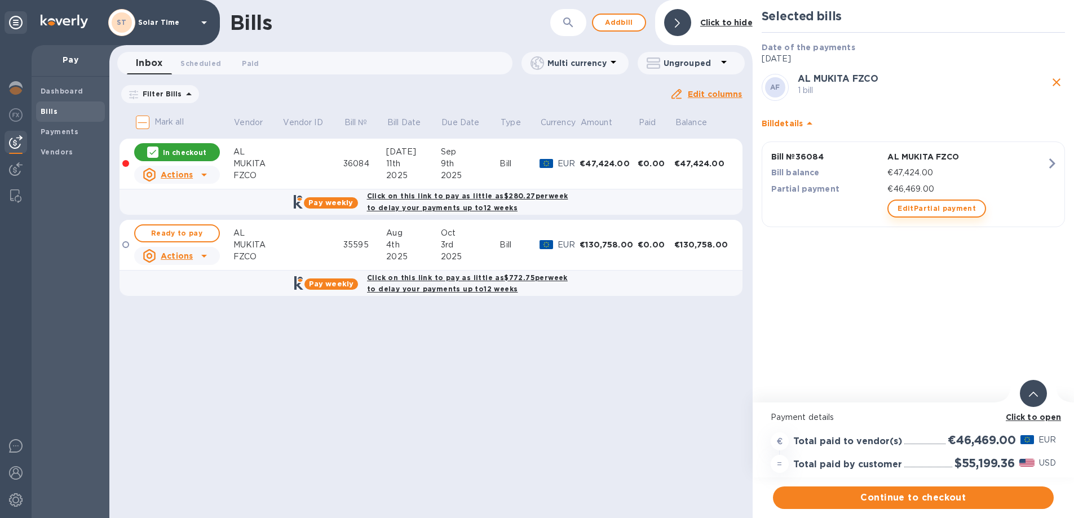
click at [927, 207] on span "Edit Partial payment" at bounding box center [936, 209] width 78 height 14
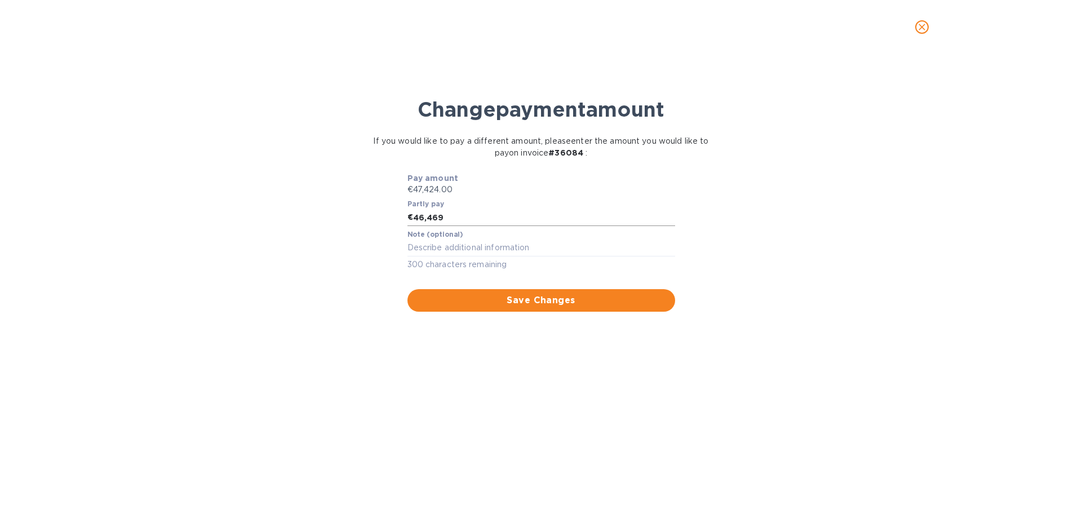
click at [446, 218] on input "46,469" at bounding box center [544, 217] width 262 height 17
type input "46,469.50"
click at [546, 302] on span "Save Changes" at bounding box center [542, 301] width 250 height 14
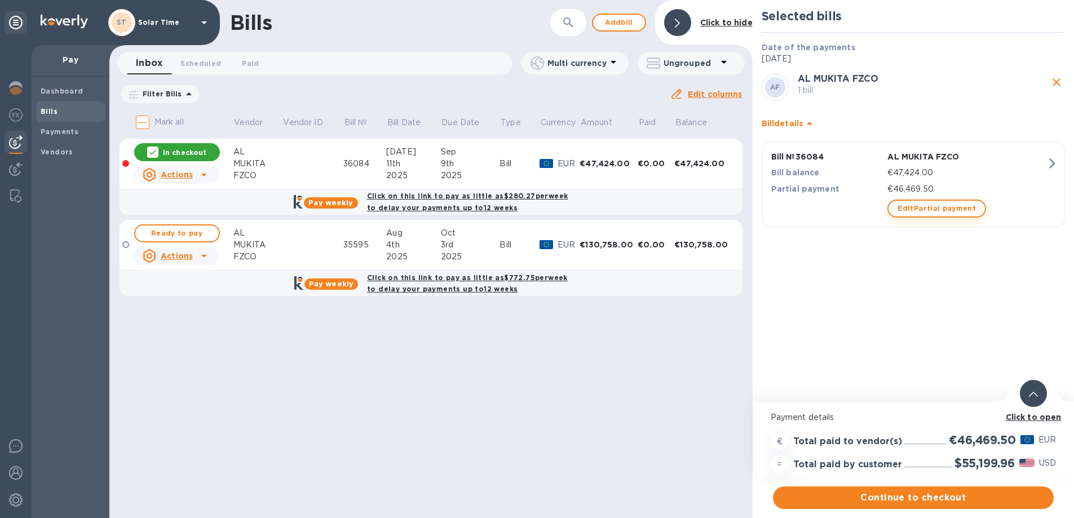
click at [945, 208] on span "Edit Partial payment" at bounding box center [936, 209] width 78 height 14
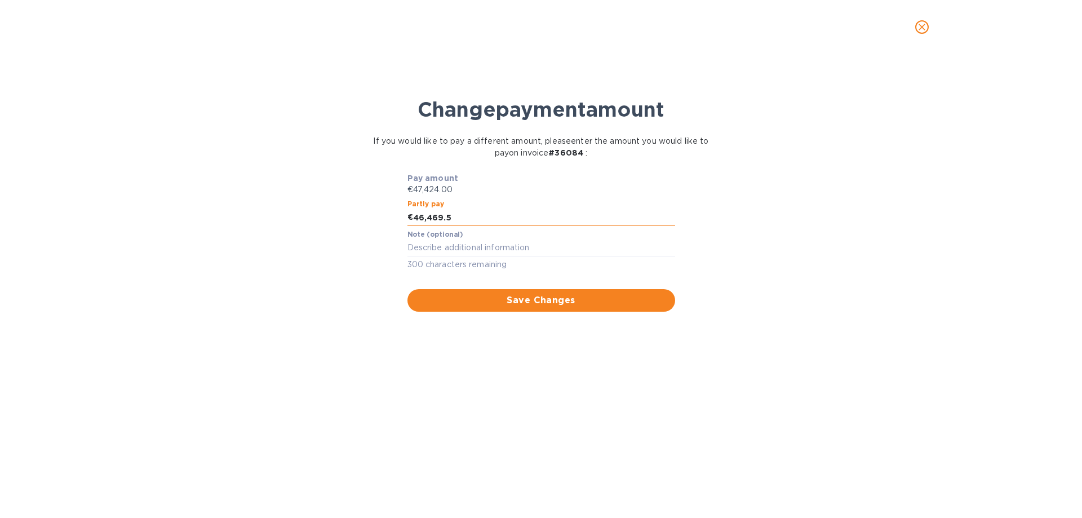
click at [450, 218] on input "46,469.5" at bounding box center [544, 217] width 262 height 17
type input "46,469.35"
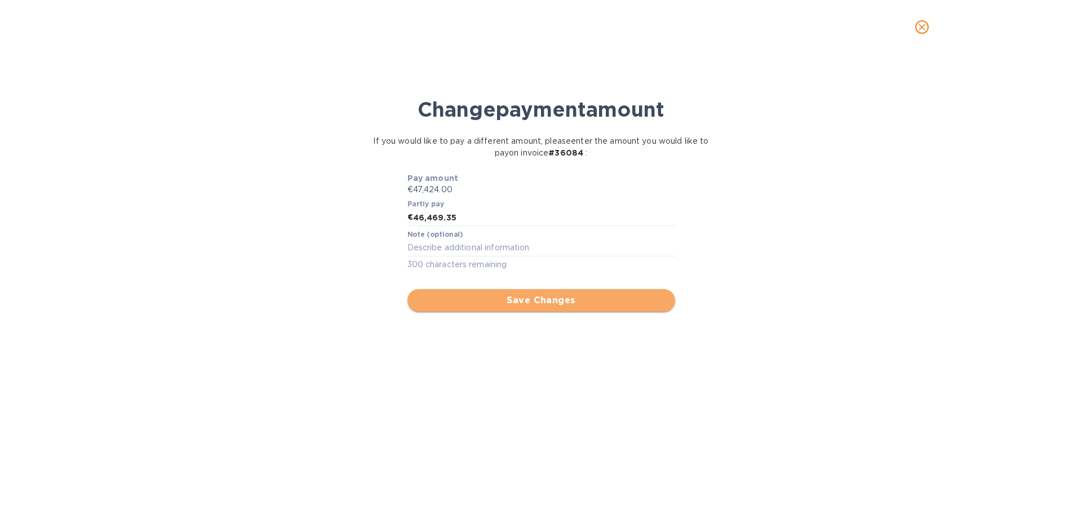
click at [516, 297] on span "Save Changes" at bounding box center [542, 301] width 250 height 14
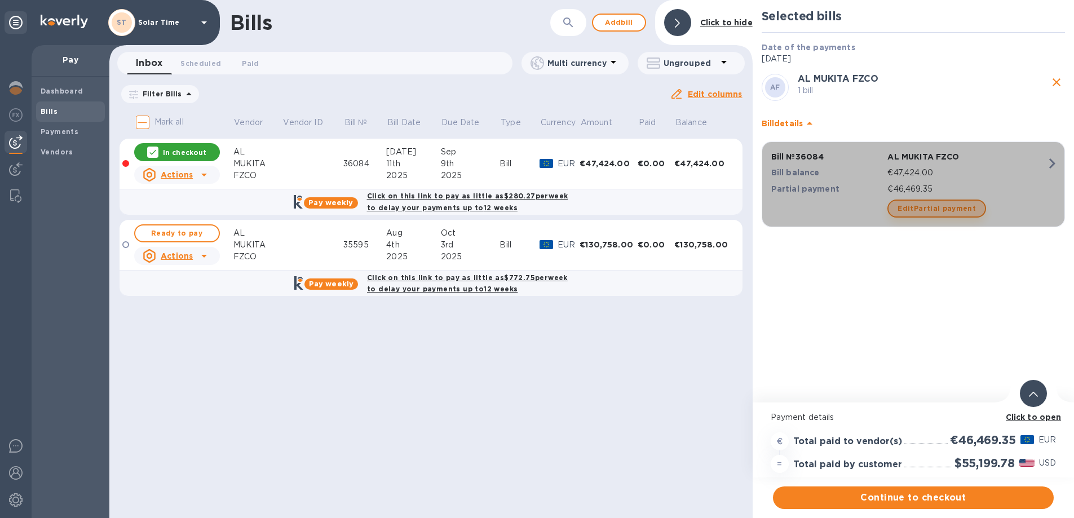
click at [942, 211] on span "Edit Partial payment" at bounding box center [936, 209] width 78 height 14
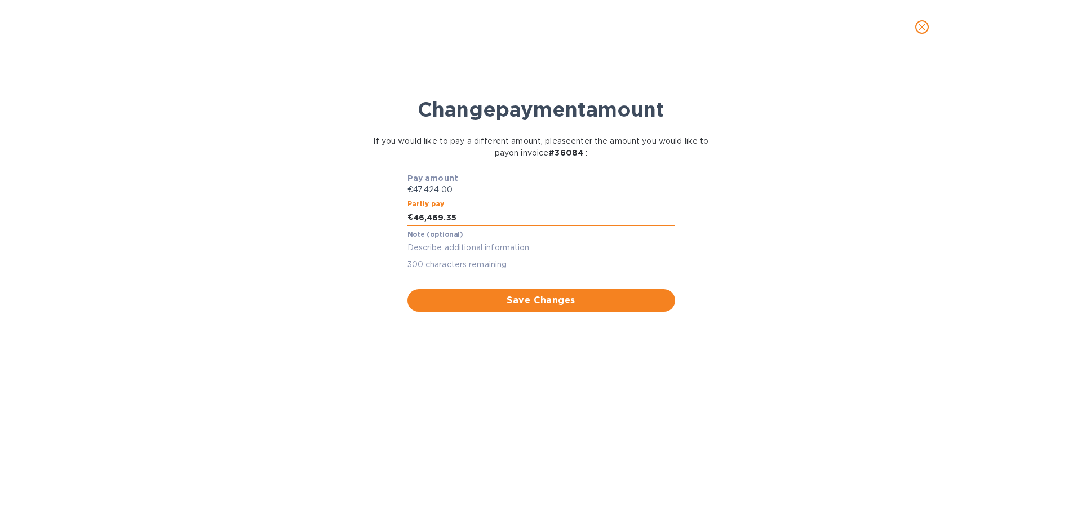
drag, startPoint x: 450, startPoint y: 217, endPoint x: 464, endPoint y: 217, distance: 13.5
click at [464, 217] on input "46,469.35" at bounding box center [544, 217] width 262 height 17
type input "46,469.34"
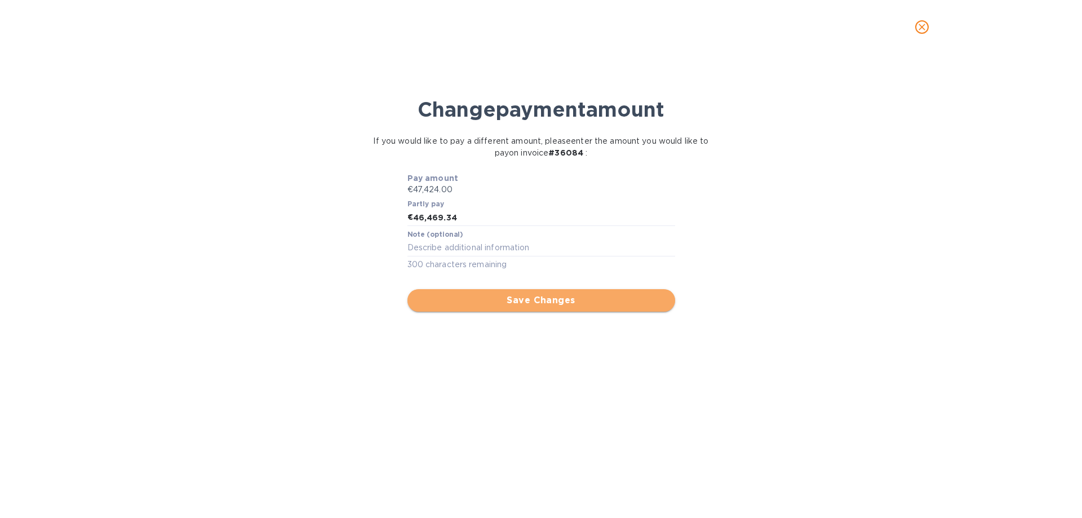
click at [505, 300] on span "Save Changes" at bounding box center [542, 301] width 250 height 14
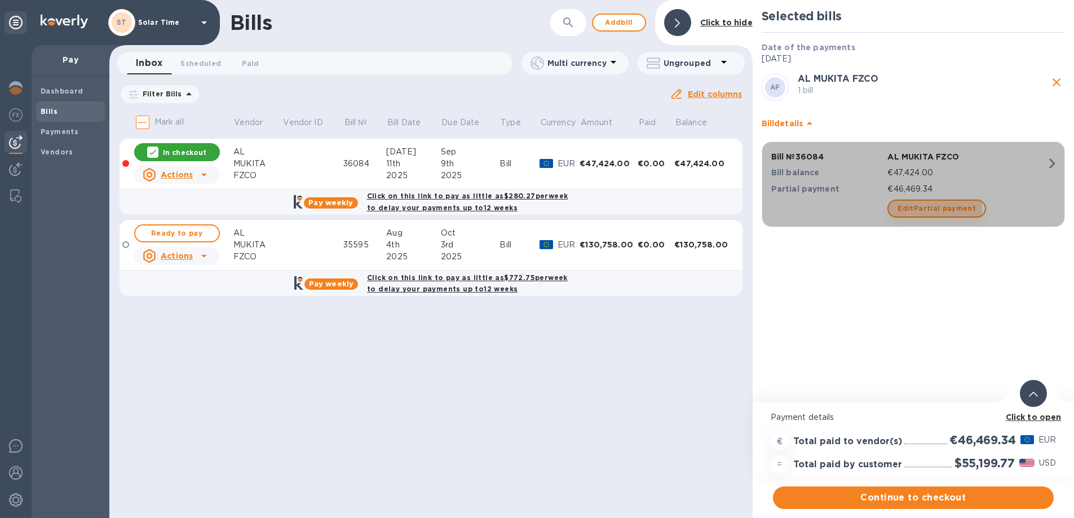
click at [915, 208] on span "Edit Partial payment" at bounding box center [936, 209] width 78 height 14
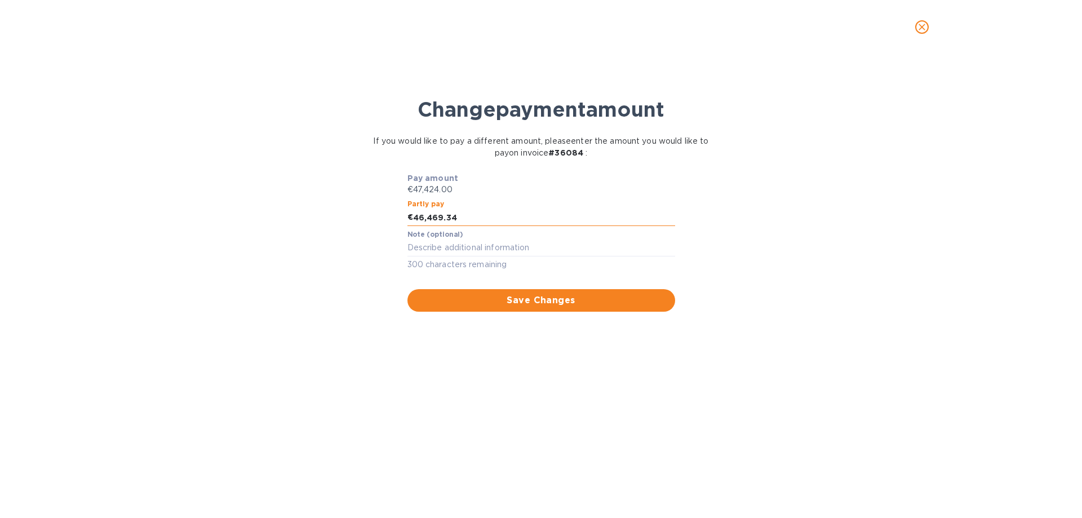
drag, startPoint x: 450, startPoint y: 218, endPoint x: 459, endPoint y: 216, distance: 9.2
click at [459, 216] on input "46,469.34" at bounding box center [544, 217] width 262 height 17
type input "46,469.33"
click at [533, 308] on button "Save Changes" at bounding box center [542, 300] width 268 height 23
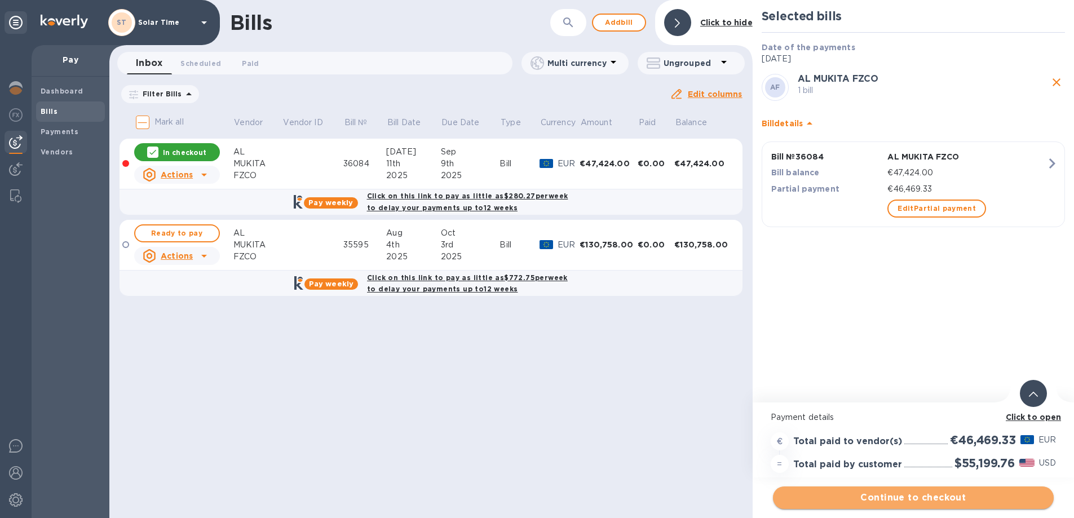
click at [932, 497] on span "Continue to checkout" at bounding box center [913, 498] width 263 height 14
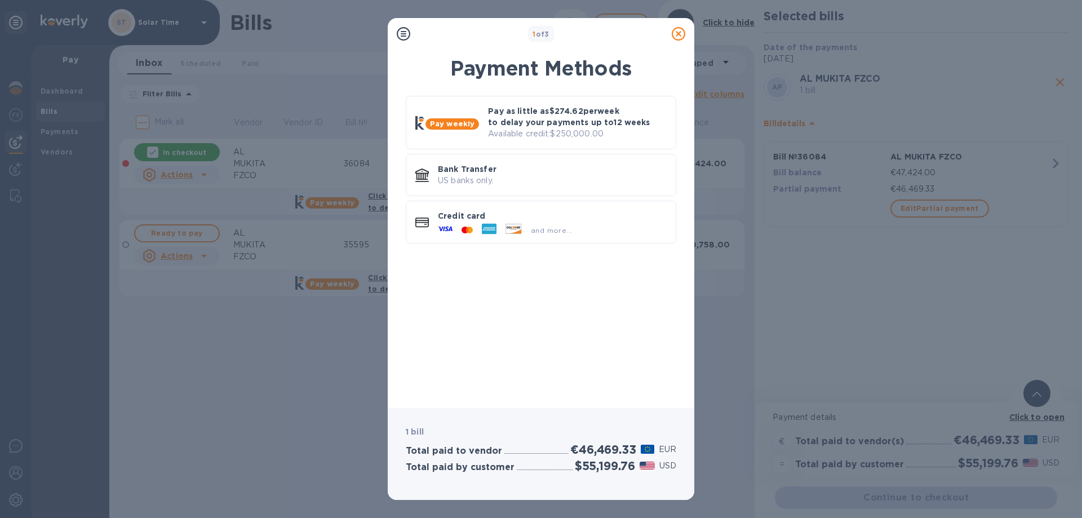
click at [547, 336] on div "Pay weekly Pay as little as $274.62 per week to delay your payments up to 12 we…" at bounding box center [541, 244] width 289 height 310
click at [537, 172] on p "Bank Transfer" at bounding box center [552, 168] width 229 height 11
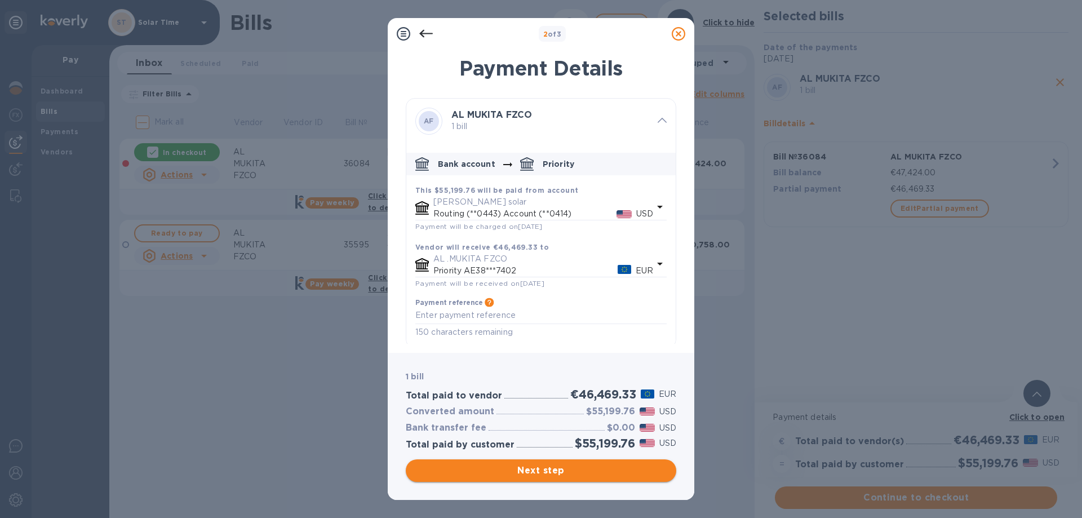
click at [590, 472] on span "Next step" at bounding box center [541, 471] width 253 height 14
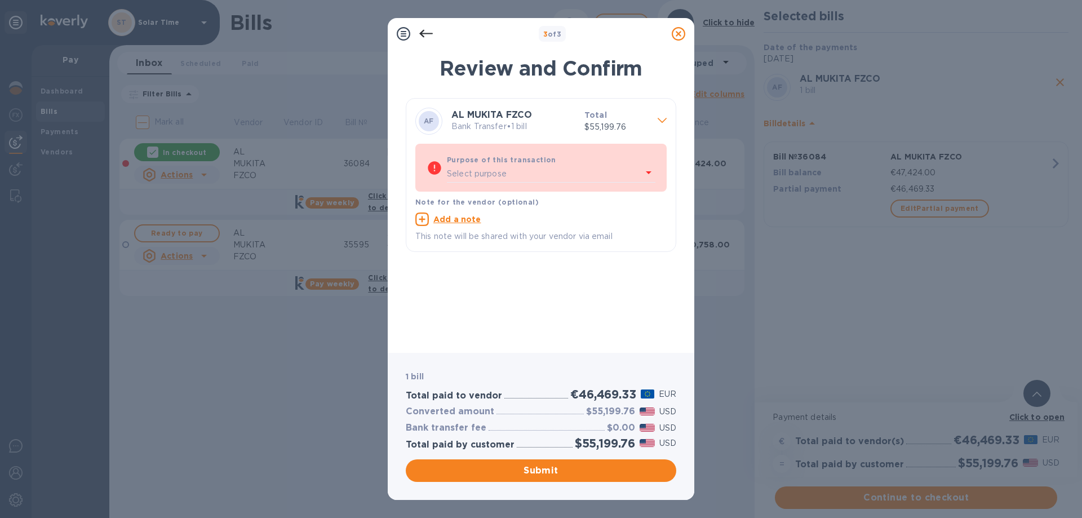
click at [485, 177] on p "Select purpose" at bounding box center [477, 174] width 60 height 12
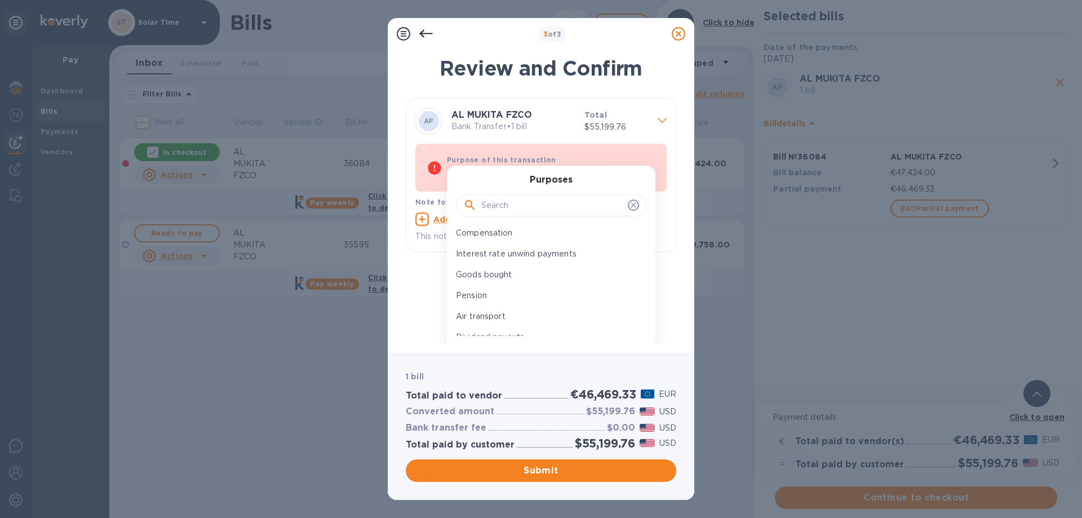
scroll to position [169, 0]
click at [546, 272] on p "Goods bought" at bounding box center [546, 274] width 181 height 12
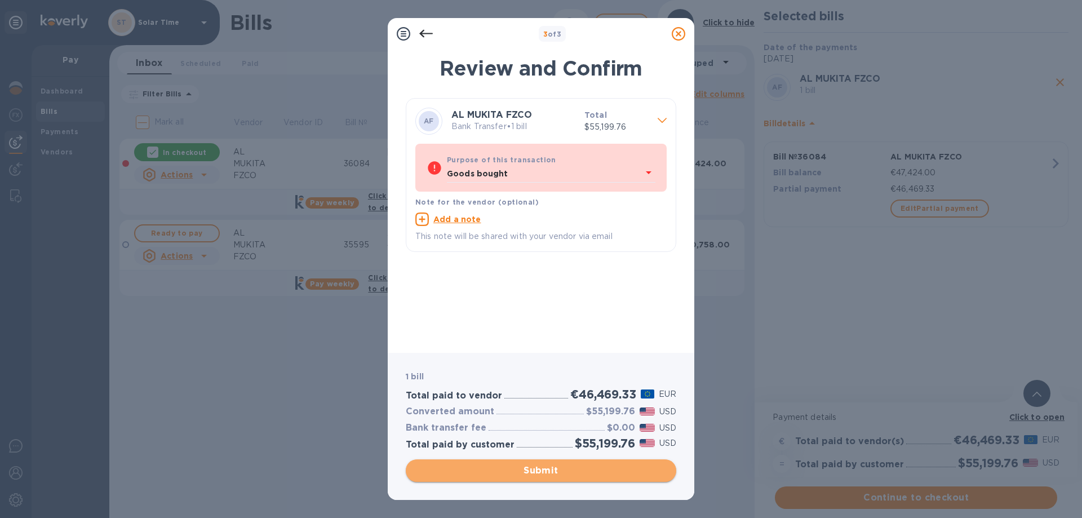
click at [565, 475] on span "Submit" at bounding box center [541, 471] width 253 height 14
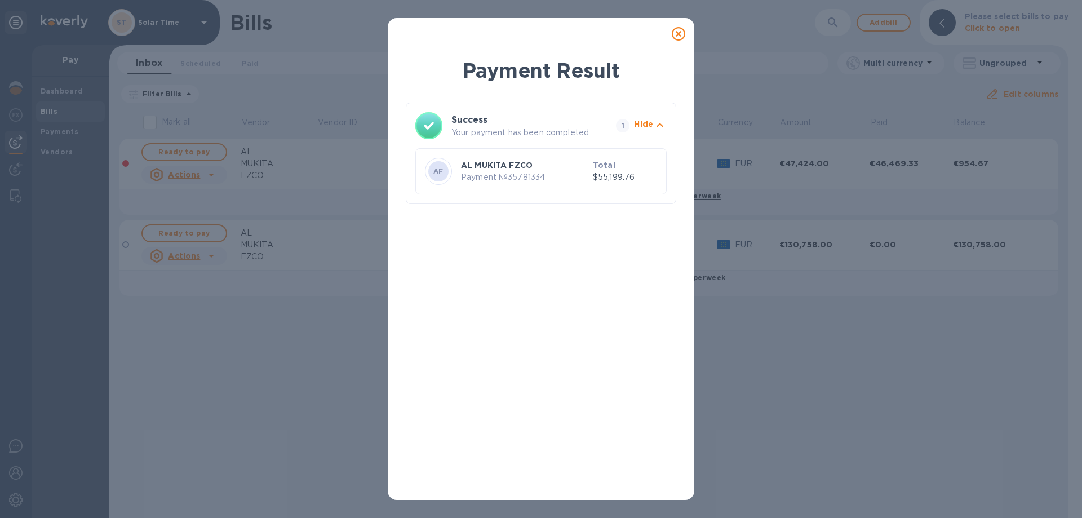
click at [673, 38] on icon at bounding box center [679, 34] width 14 height 14
